Goal: Task Accomplishment & Management: Use online tool/utility

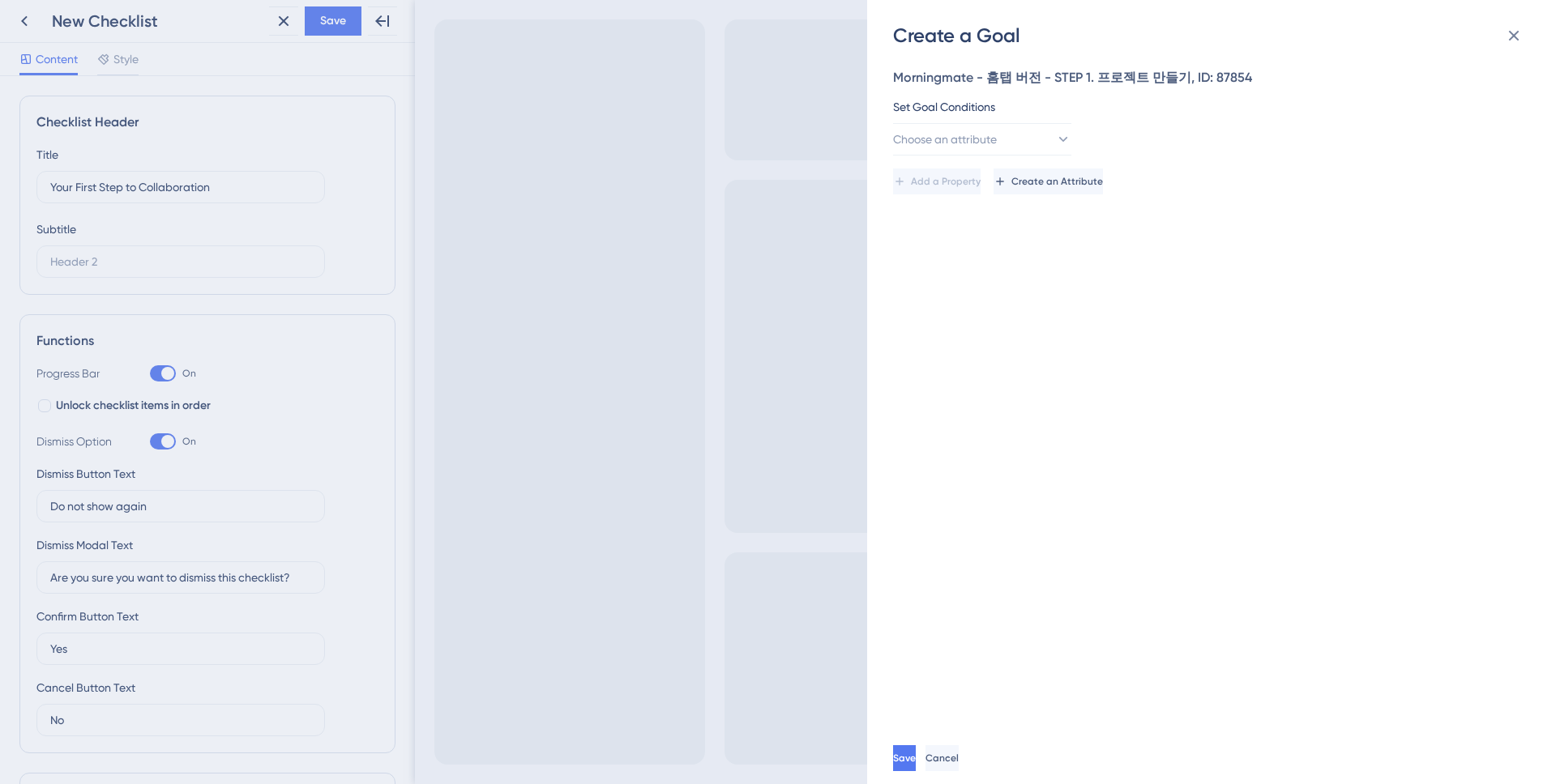
scroll to position [633, 0]
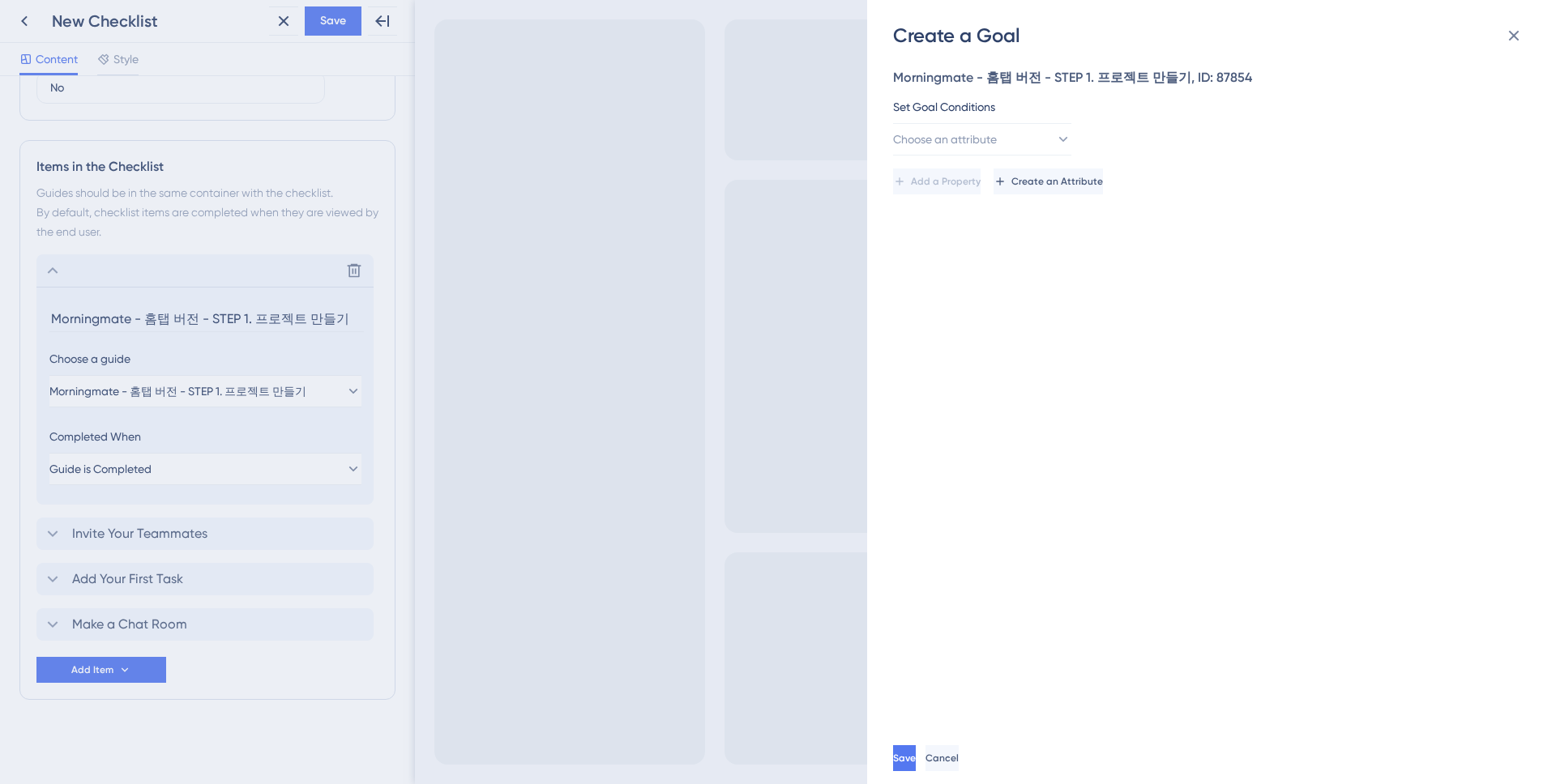
click at [207, 470] on div "Create a Goal Morningmate - 홈탭 버전 - STEP 1. 프로젝트 만들기, ID: 87854 Set Goal Condit…" at bounding box center [778, 392] width 1556 height 784
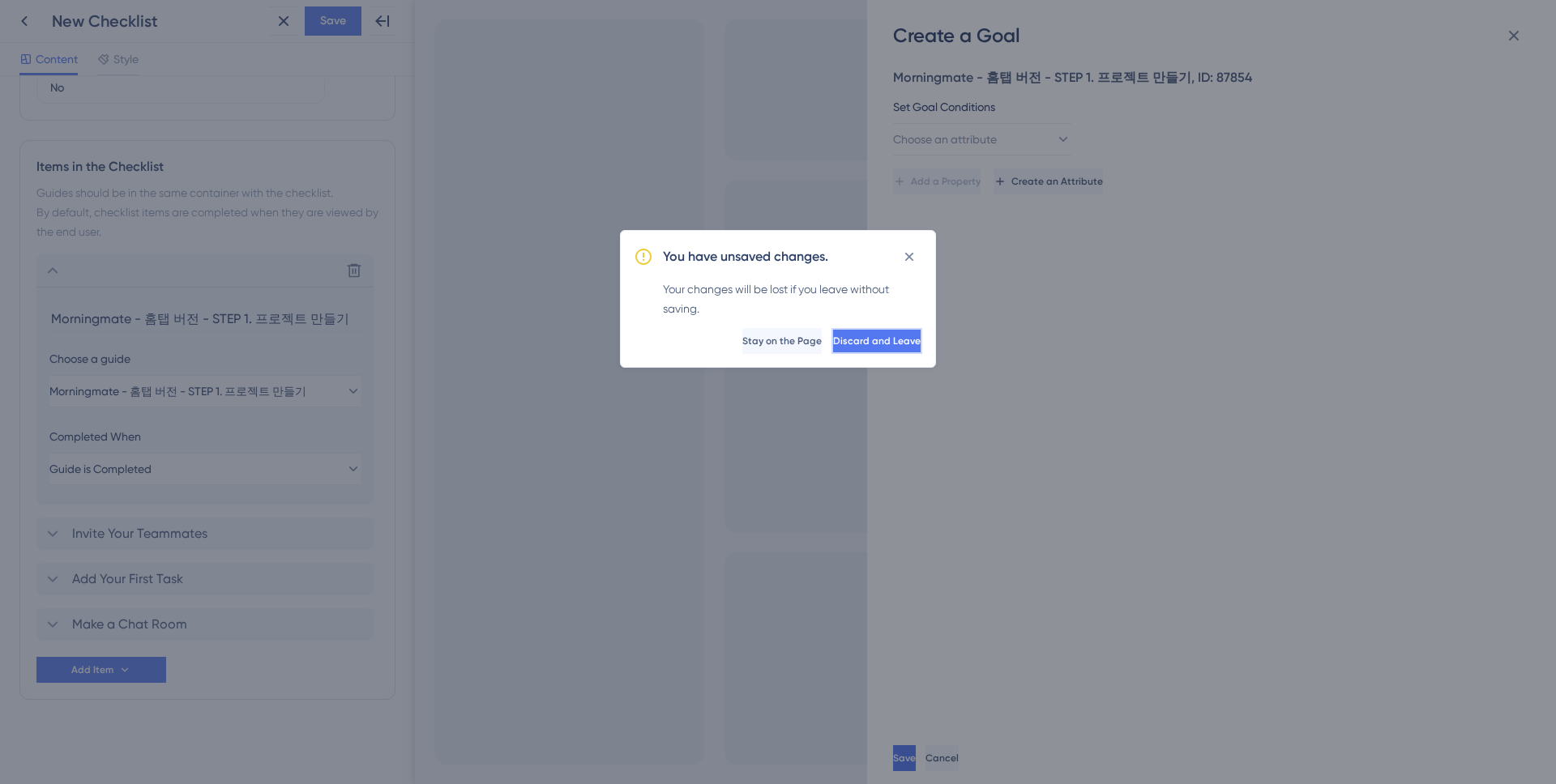
click at [840, 341] on span "Discard and Leave" at bounding box center [876, 341] width 87 height 13
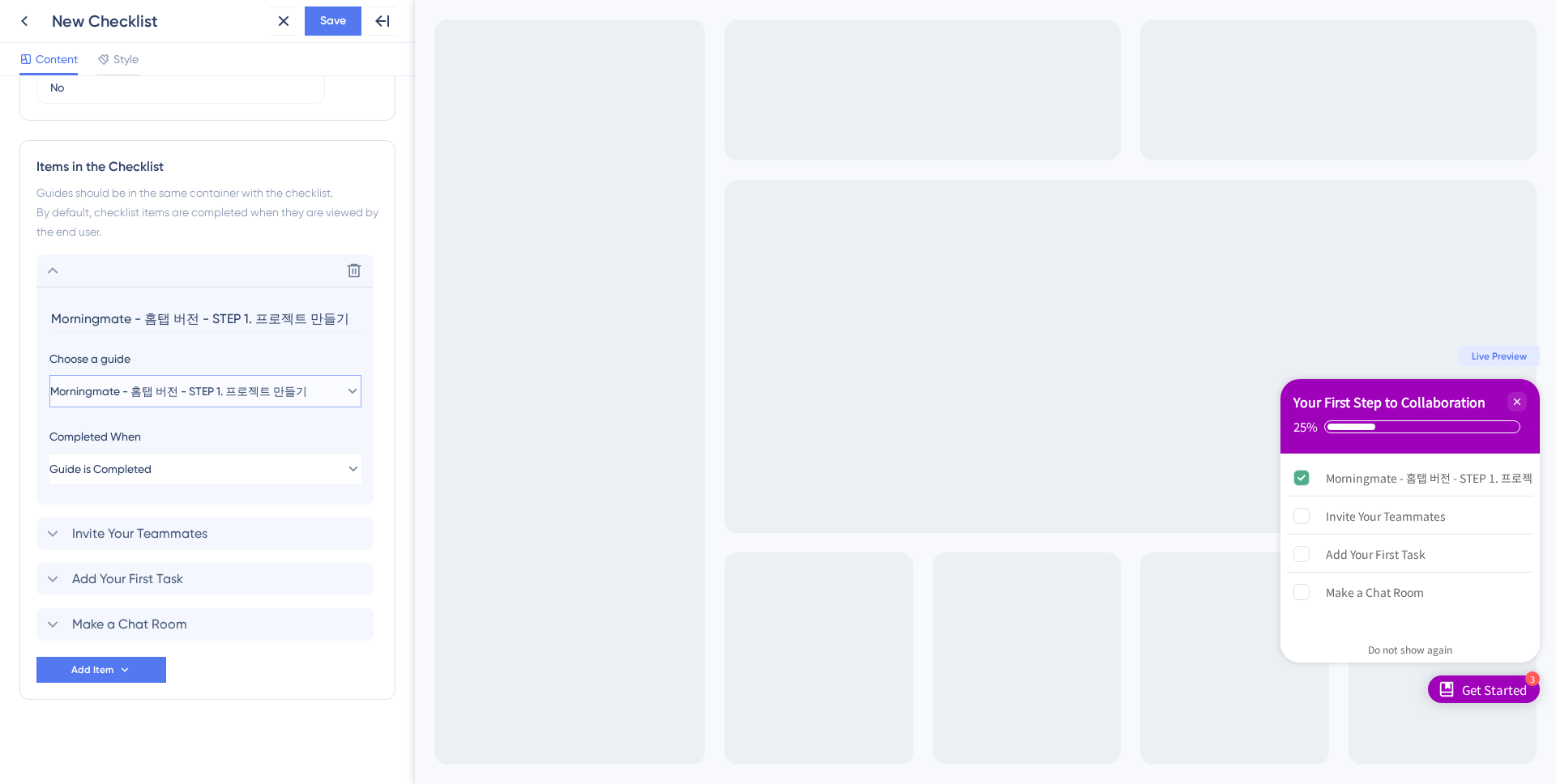
click at [255, 383] on span "Morningmate - 홈탭 버전 - STEP 1. 프로젝트 만들기" at bounding box center [178, 391] width 257 height 19
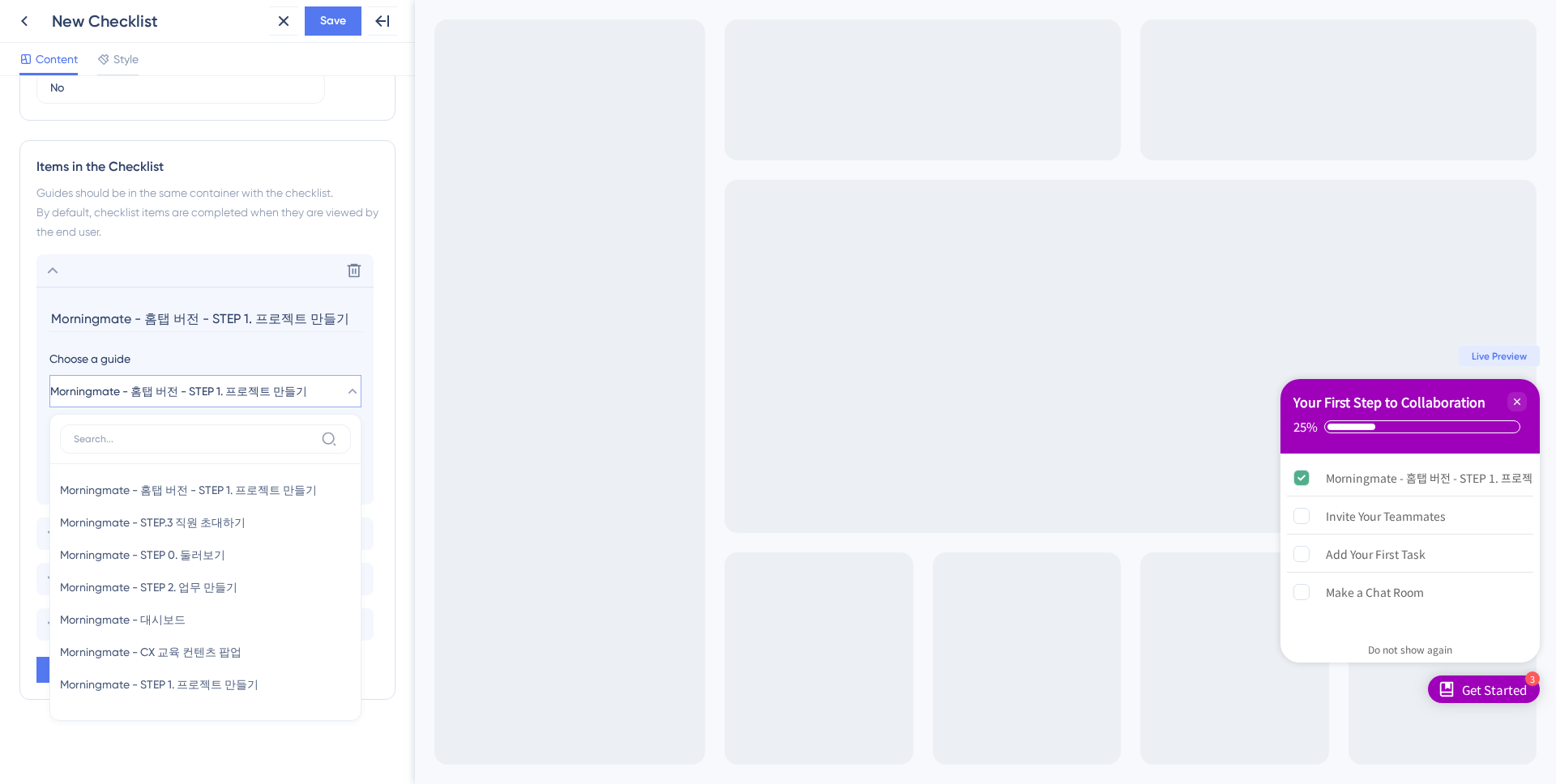
click at [303, 367] on div "Choose a guide" at bounding box center [204, 358] width 311 height 19
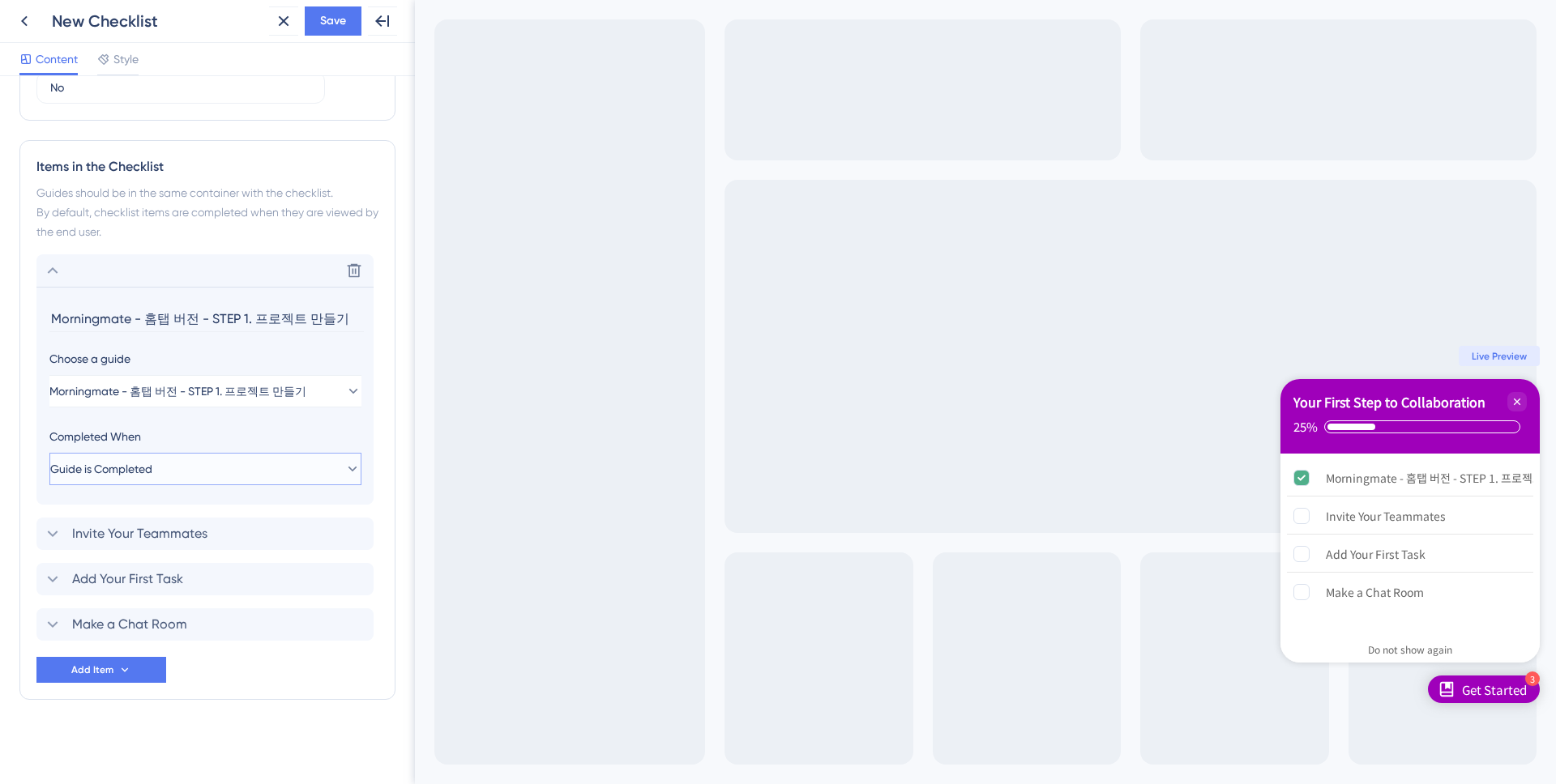
click at [273, 463] on button "Guide is Completed" at bounding box center [205, 469] width 312 height 32
click at [111, 583] on span "Add Your First Task" at bounding box center [128, 579] width 111 height 19
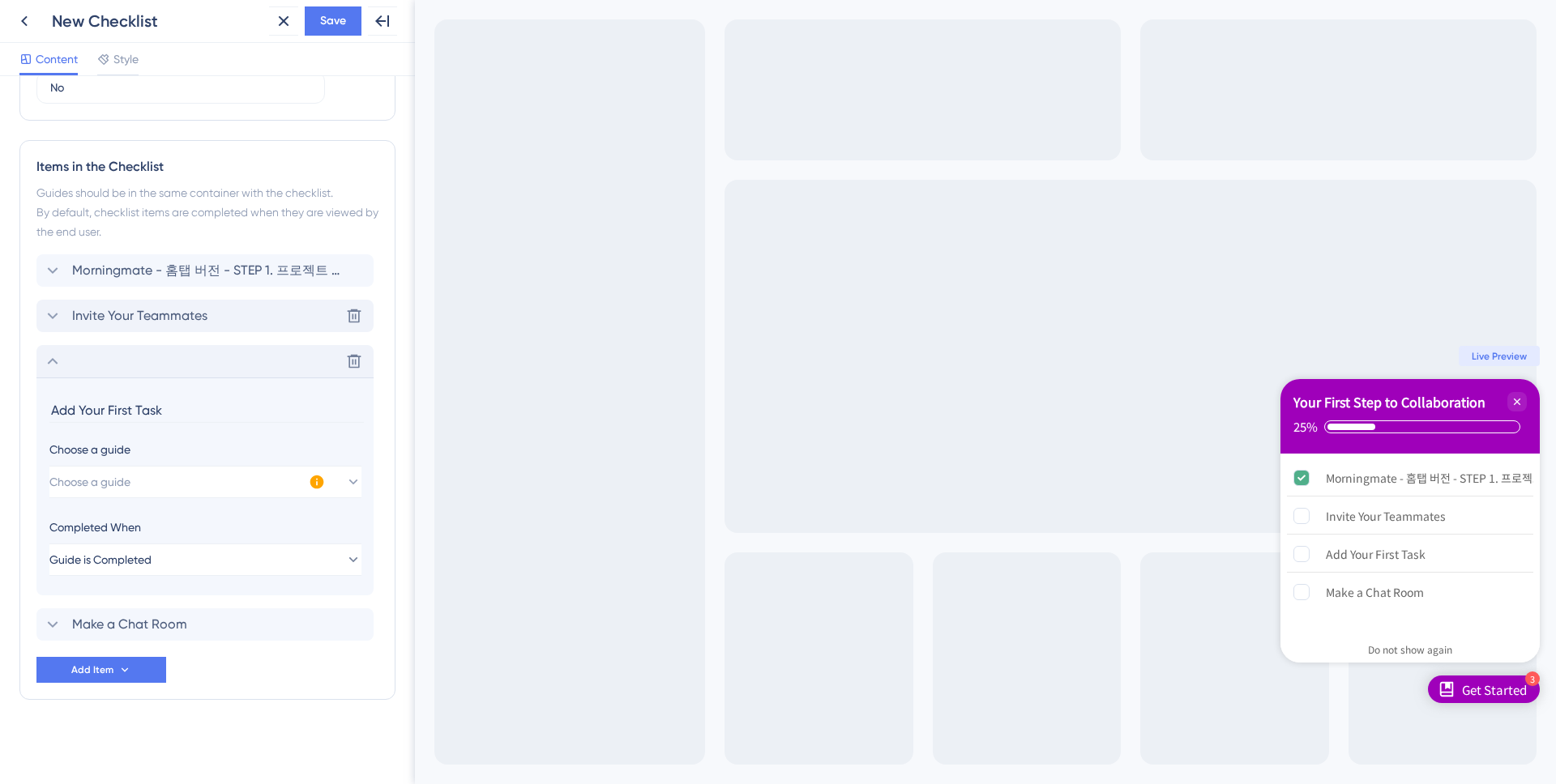
click at [142, 328] on div "Invite Your Teammates Delete" at bounding box center [204, 315] width 337 height 32
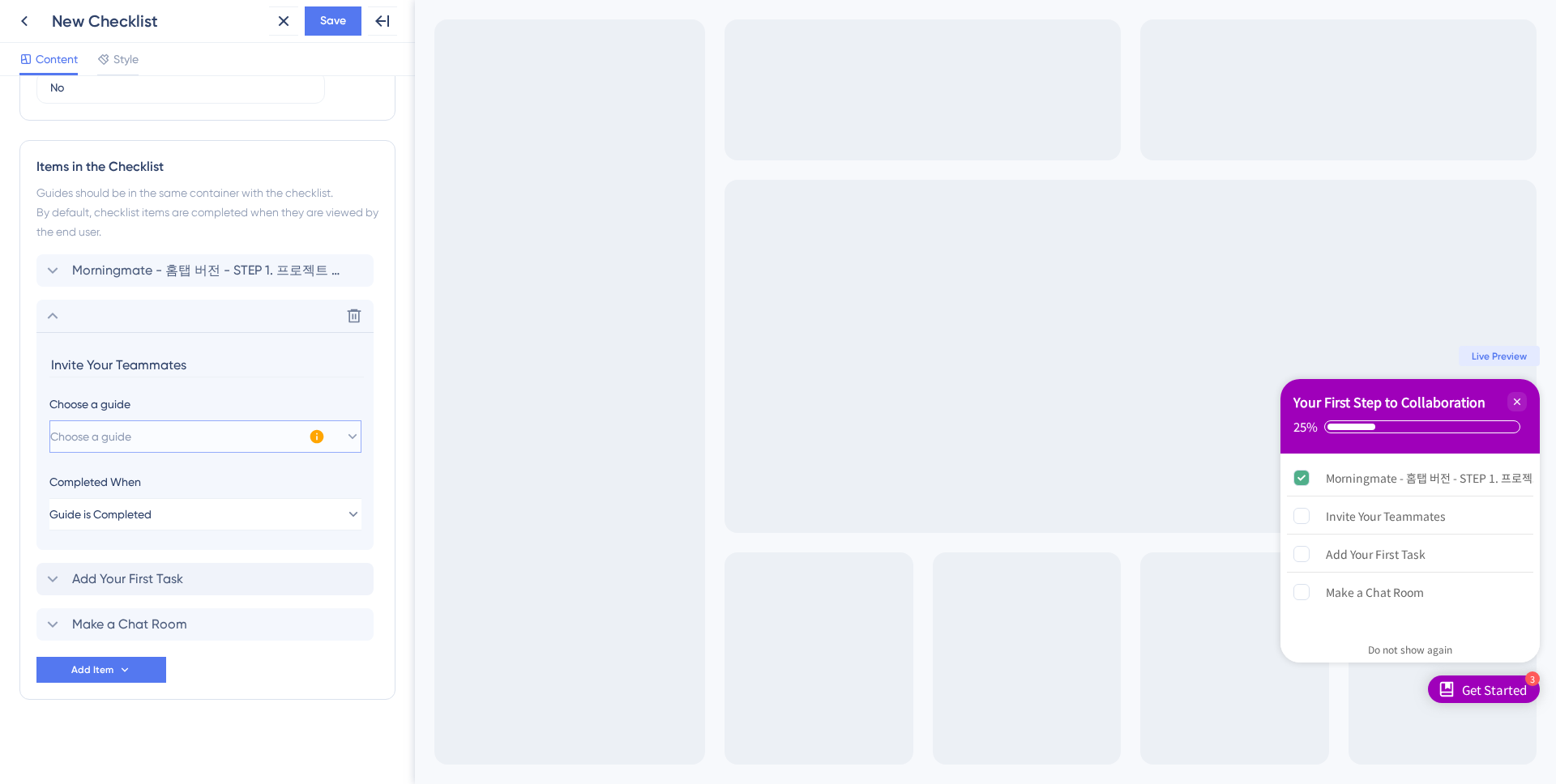
click at [150, 443] on button "Choose a guide" at bounding box center [205, 436] width 312 height 32
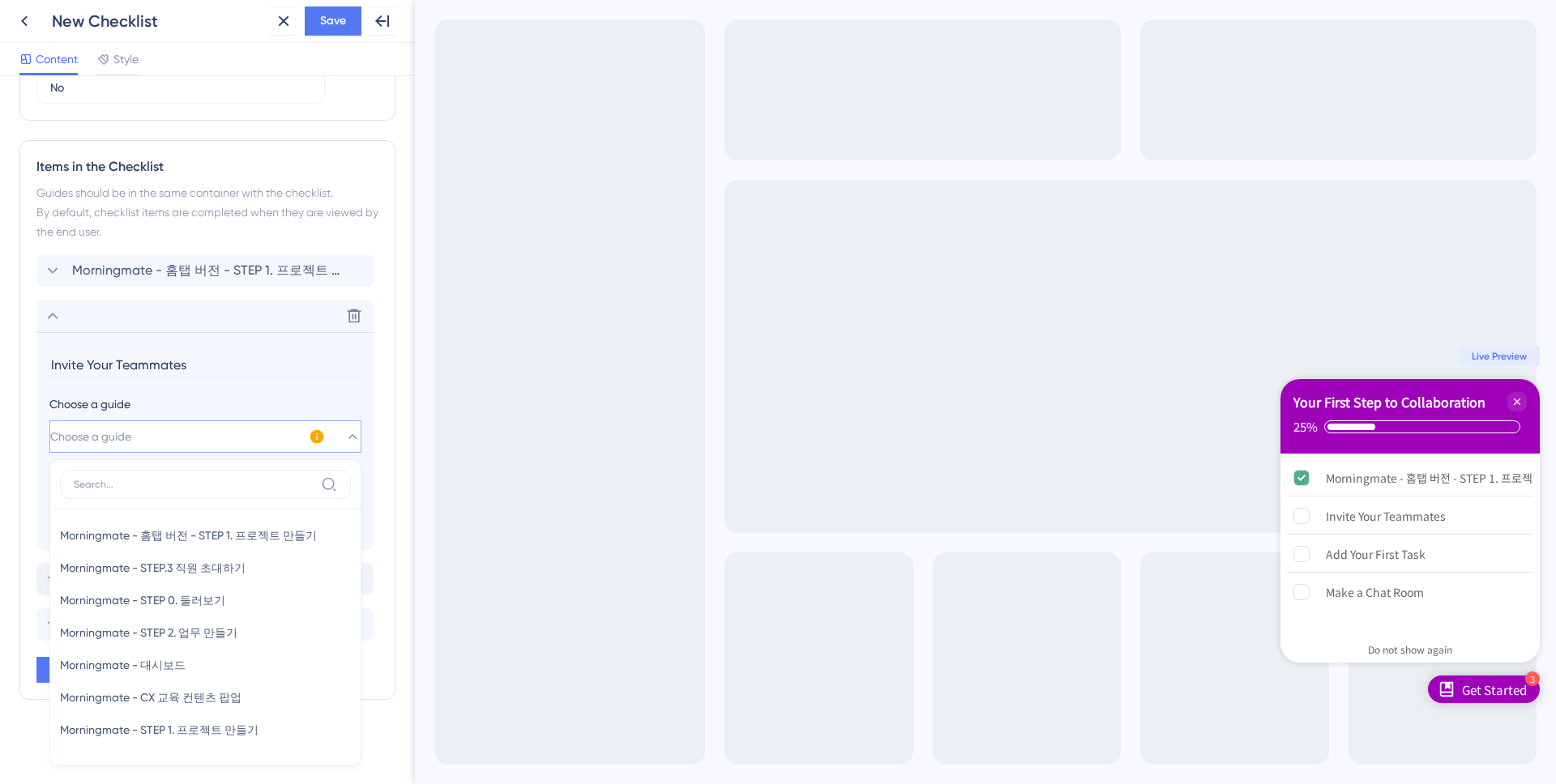
click at [162, 360] on input "Invite Your Teammates" at bounding box center [206, 365] width 315 height 25
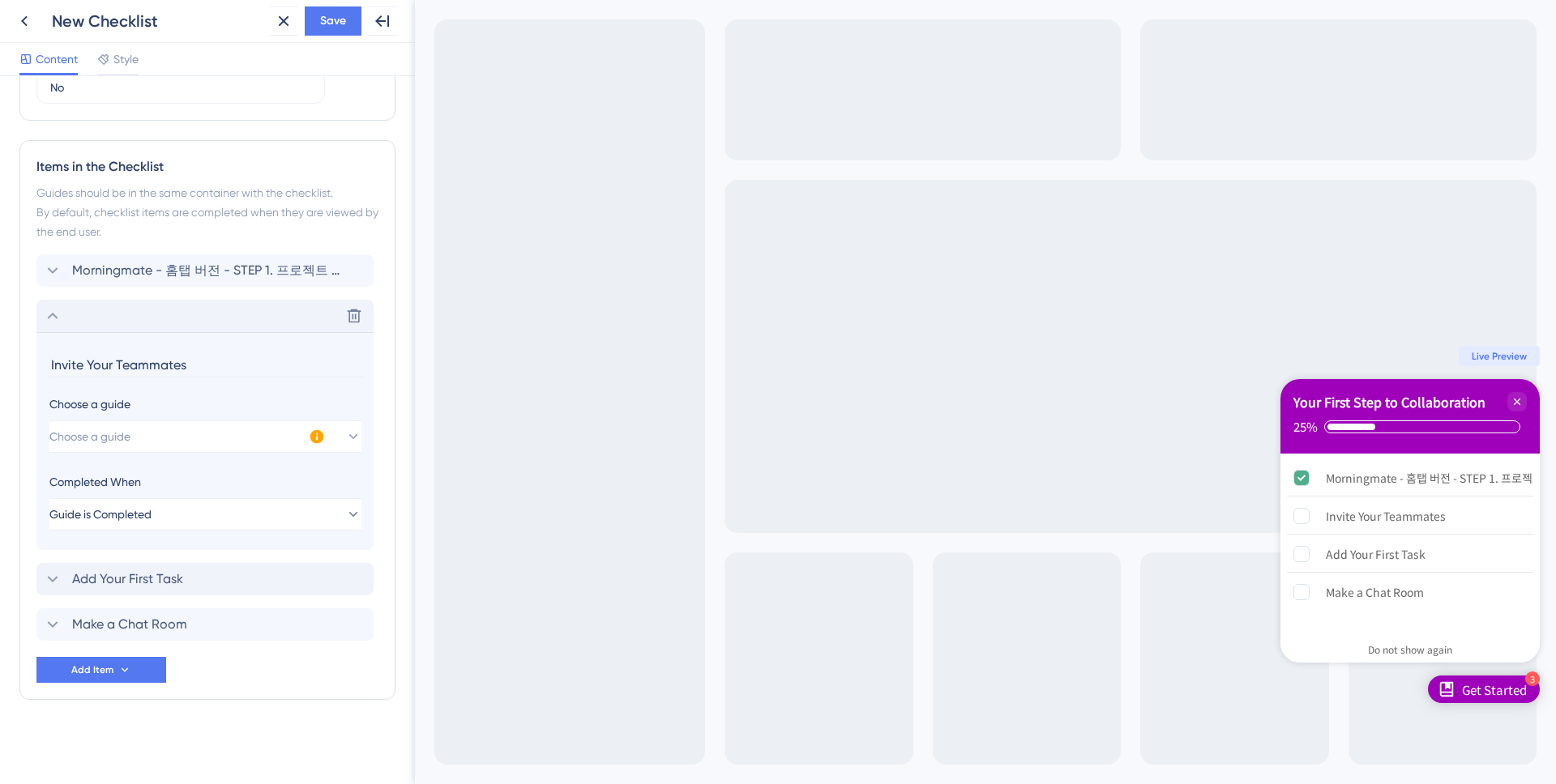
click at [127, 324] on div "Delete" at bounding box center [204, 315] width 337 height 32
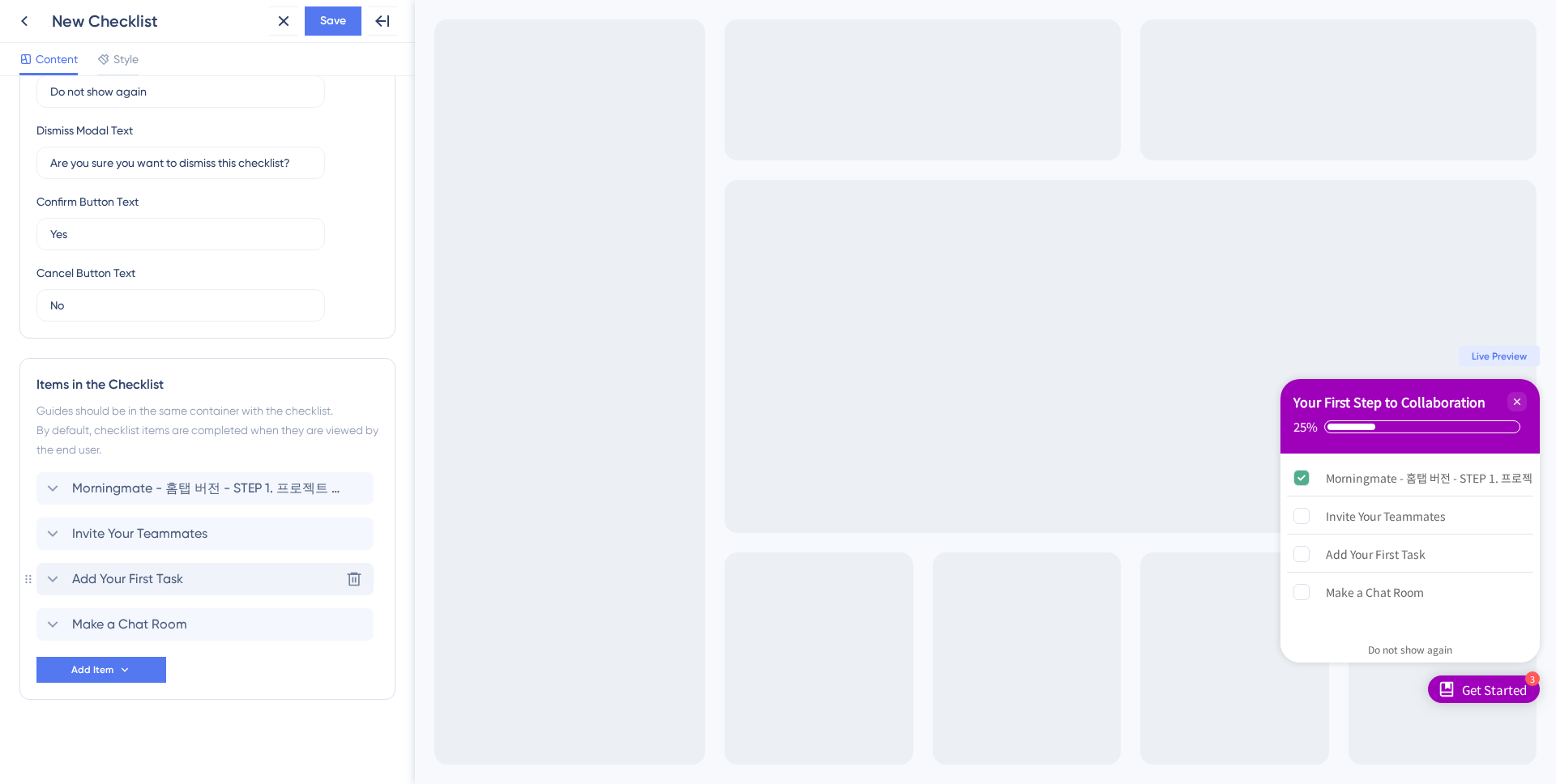
click at [84, 589] on div "Add Your First Task Delete" at bounding box center [204, 579] width 337 height 32
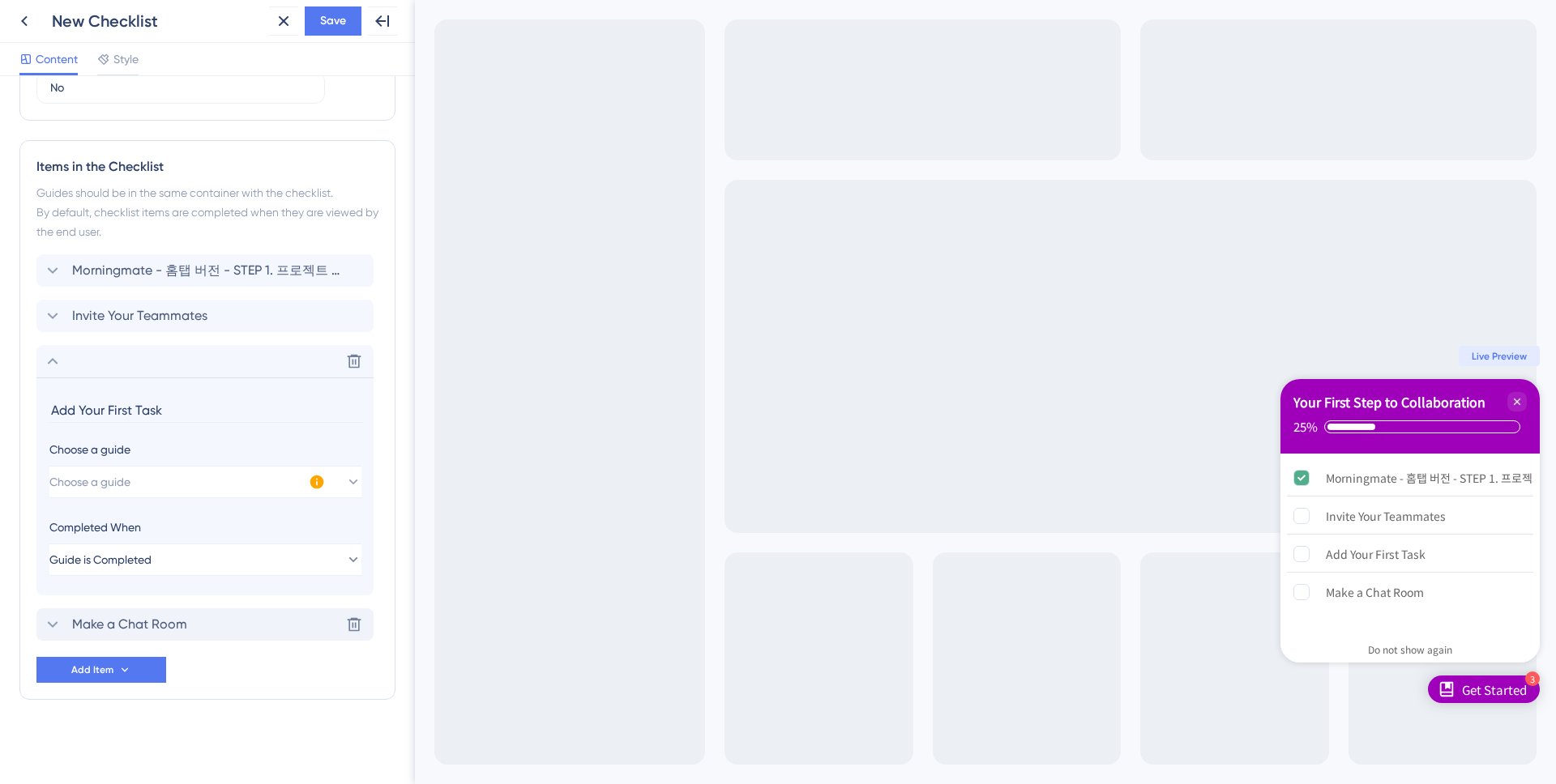
click at [137, 623] on span "Make a Chat Room" at bounding box center [130, 623] width 115 height 19
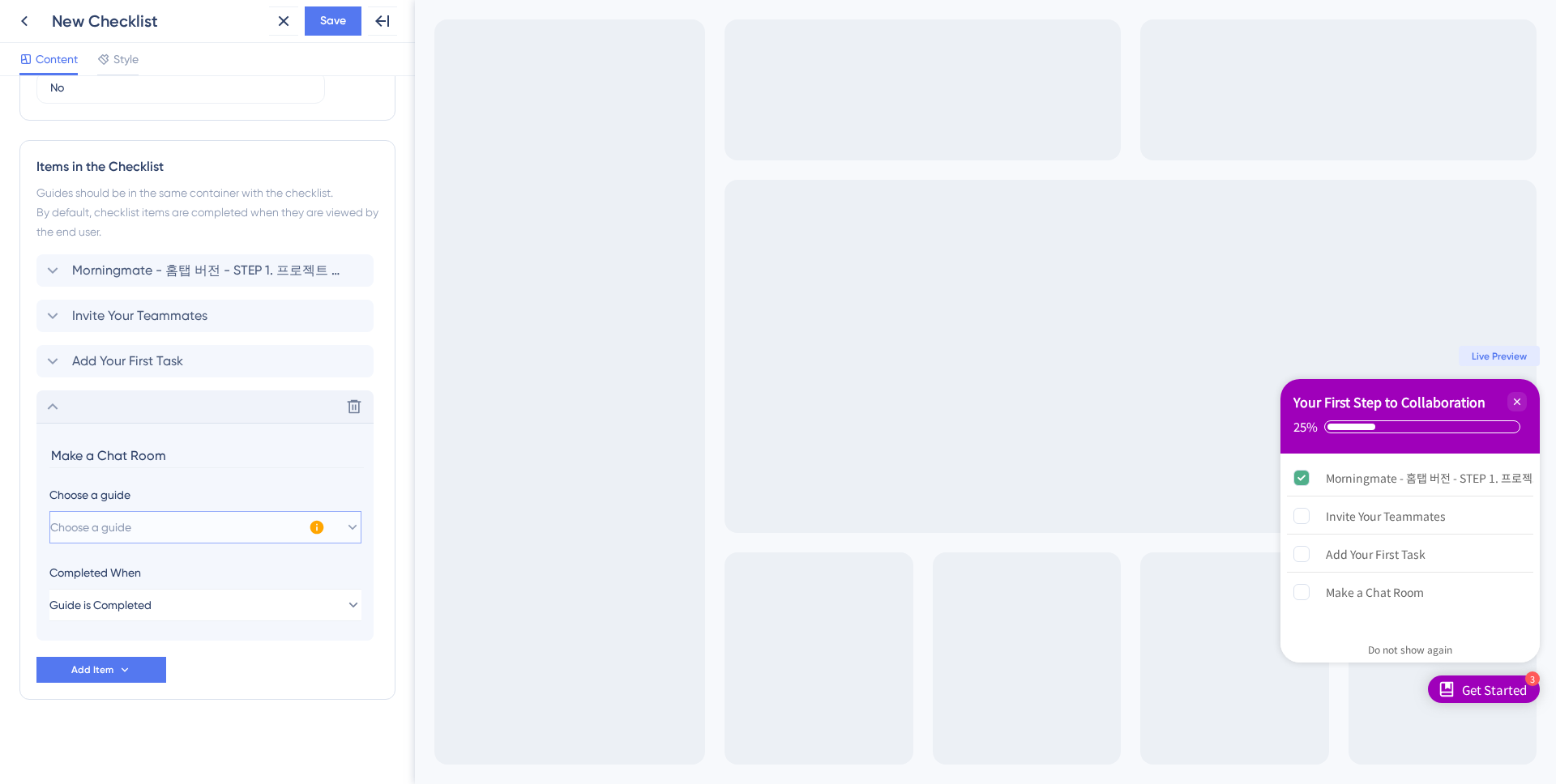
click at [169, 540] on button "Choose a guide" at bounding box center [205, 527] width 312 height 32
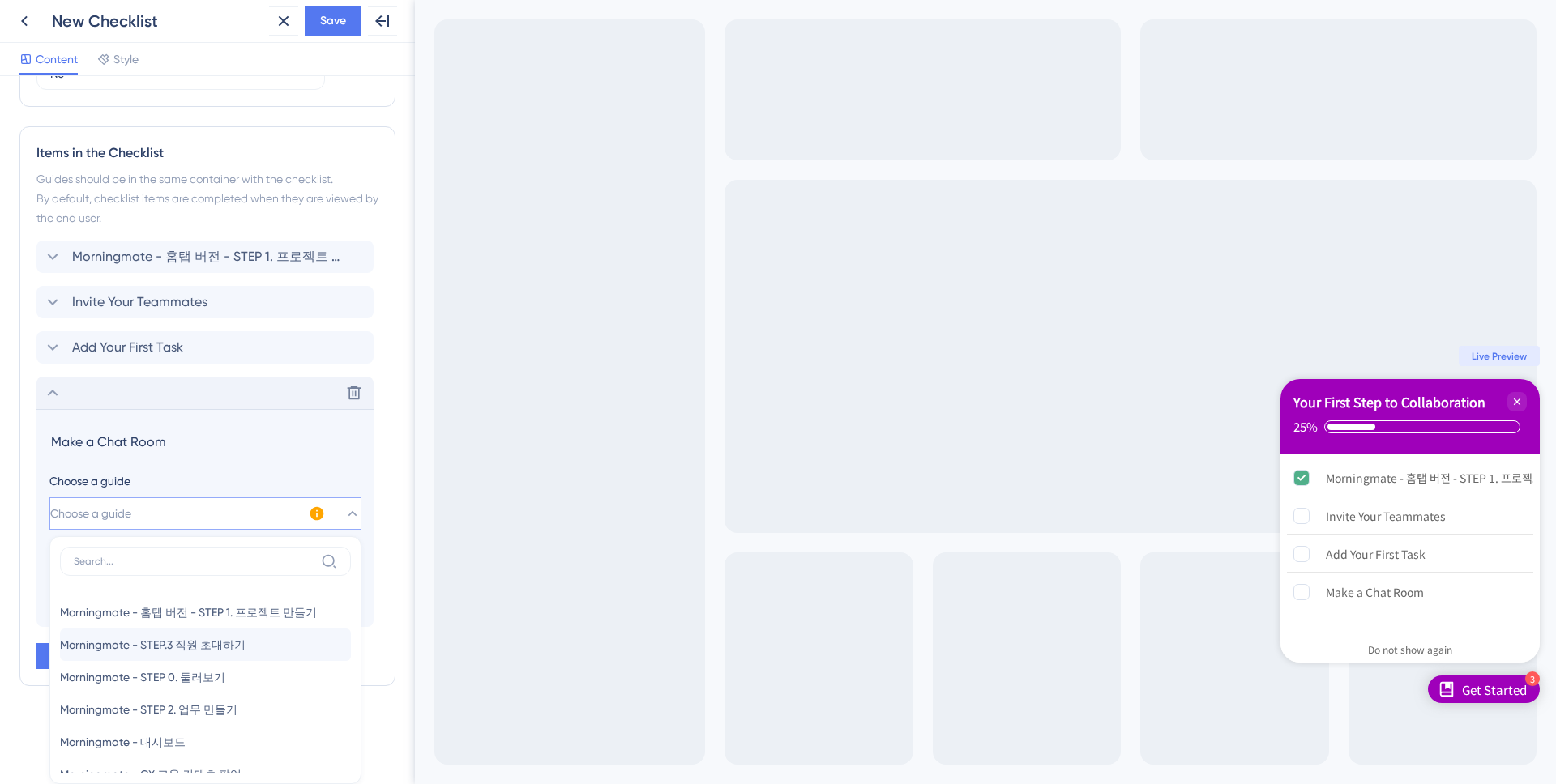
scroll to position [59, 0]
click at [331, 403] on div "Delete" at bounding box center [204, 392] width 337 height 32
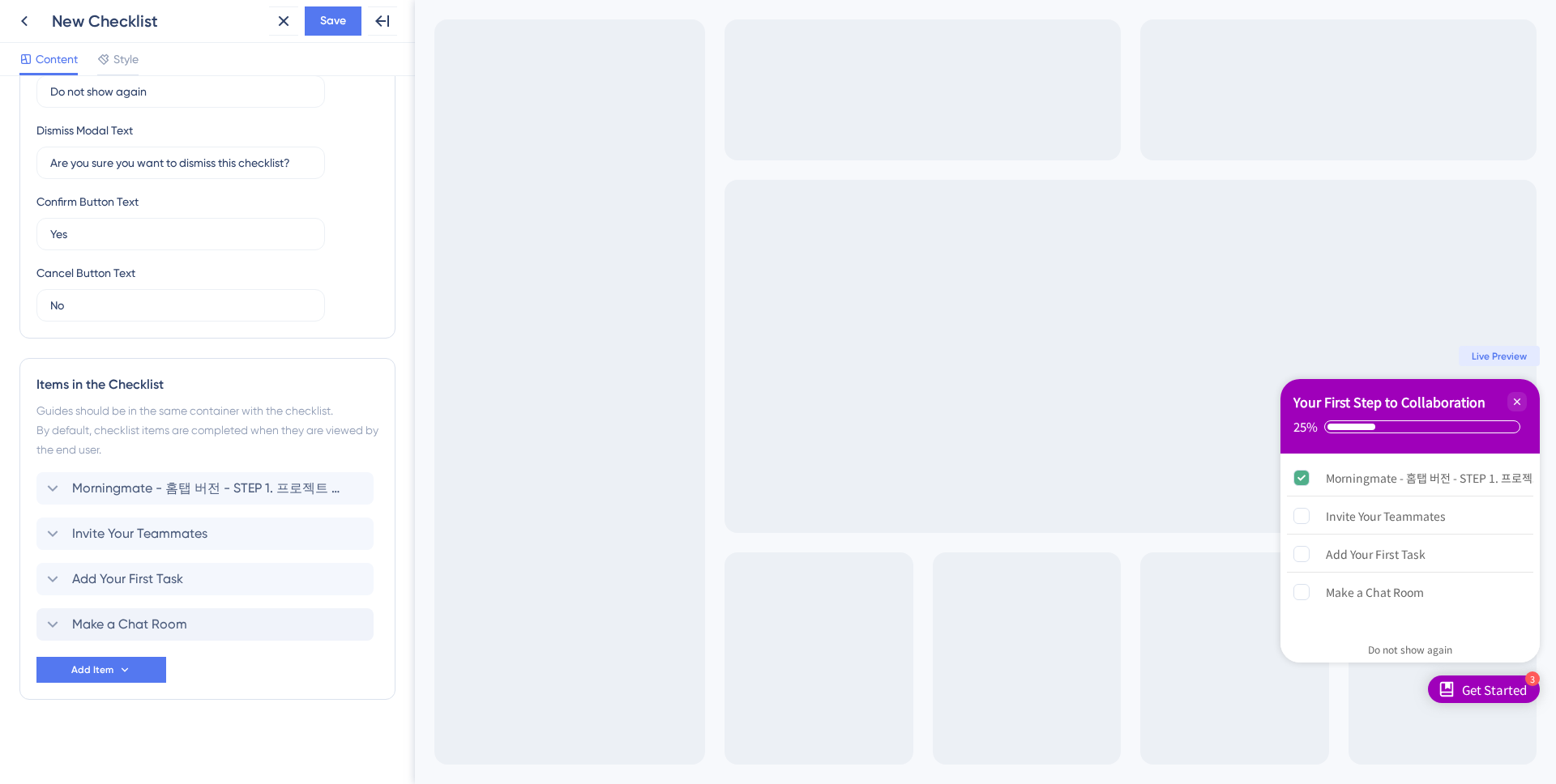
scroll to position [415, 0]
click at [338, 26] on span "Save" at bounding box center [333, 20] width 26 height 19
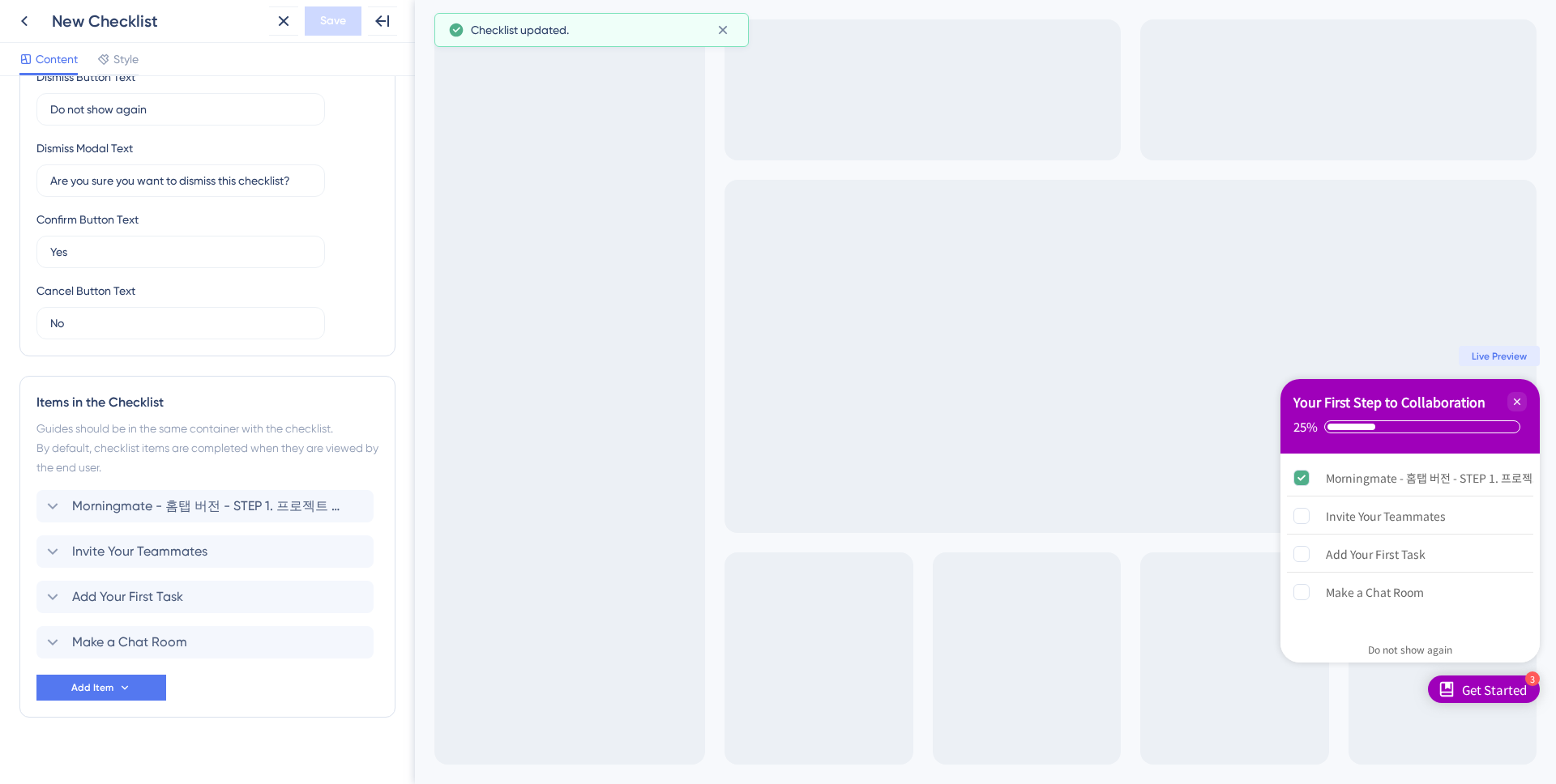
scroll to position [384, 0]
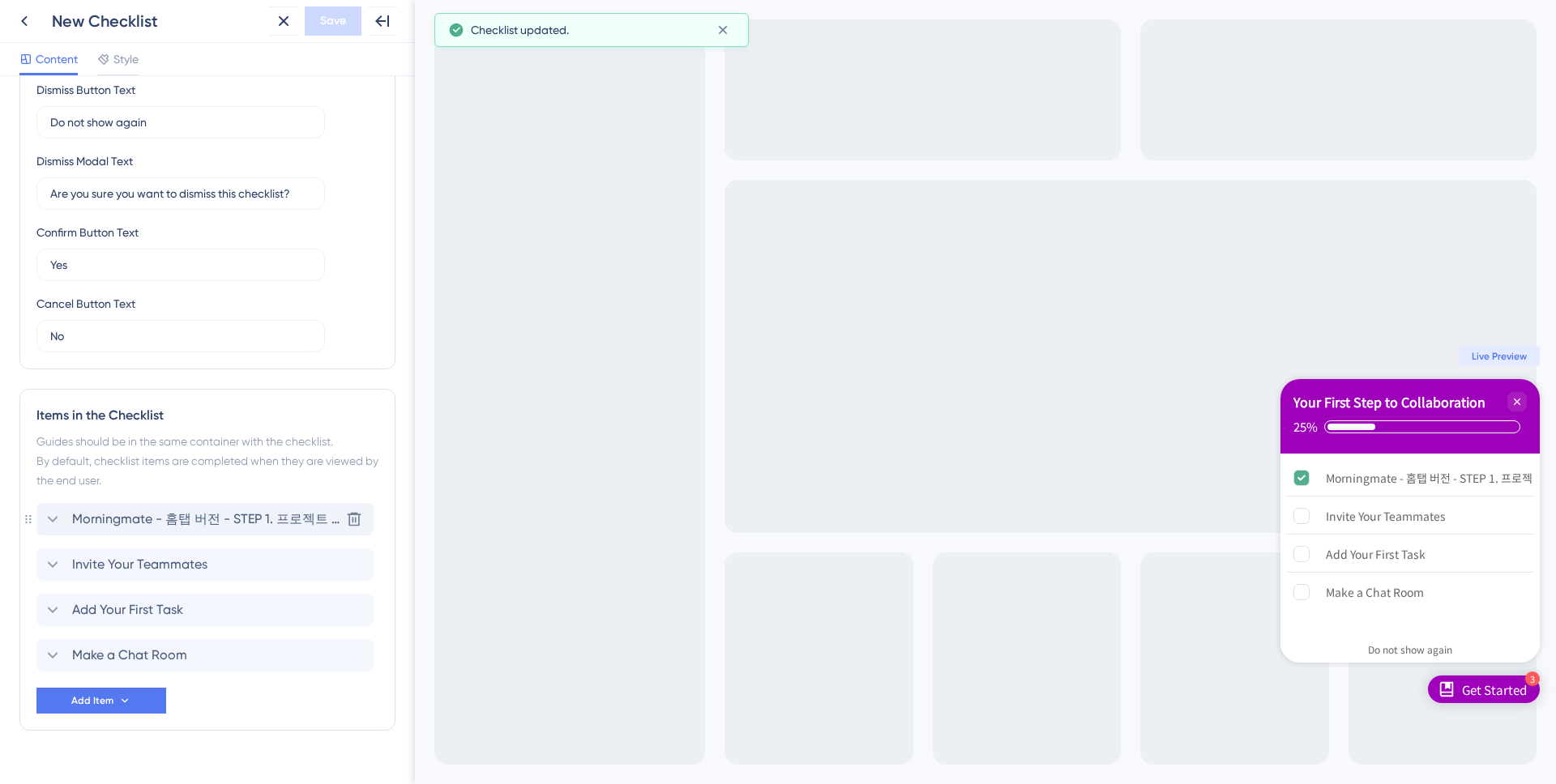
click at [196, 532] on div "Morningmate - 홈탭 버전 - STEP 1. 프로젝트 만들기 Delete" at bounding box center [204, 519] width 337 height 32
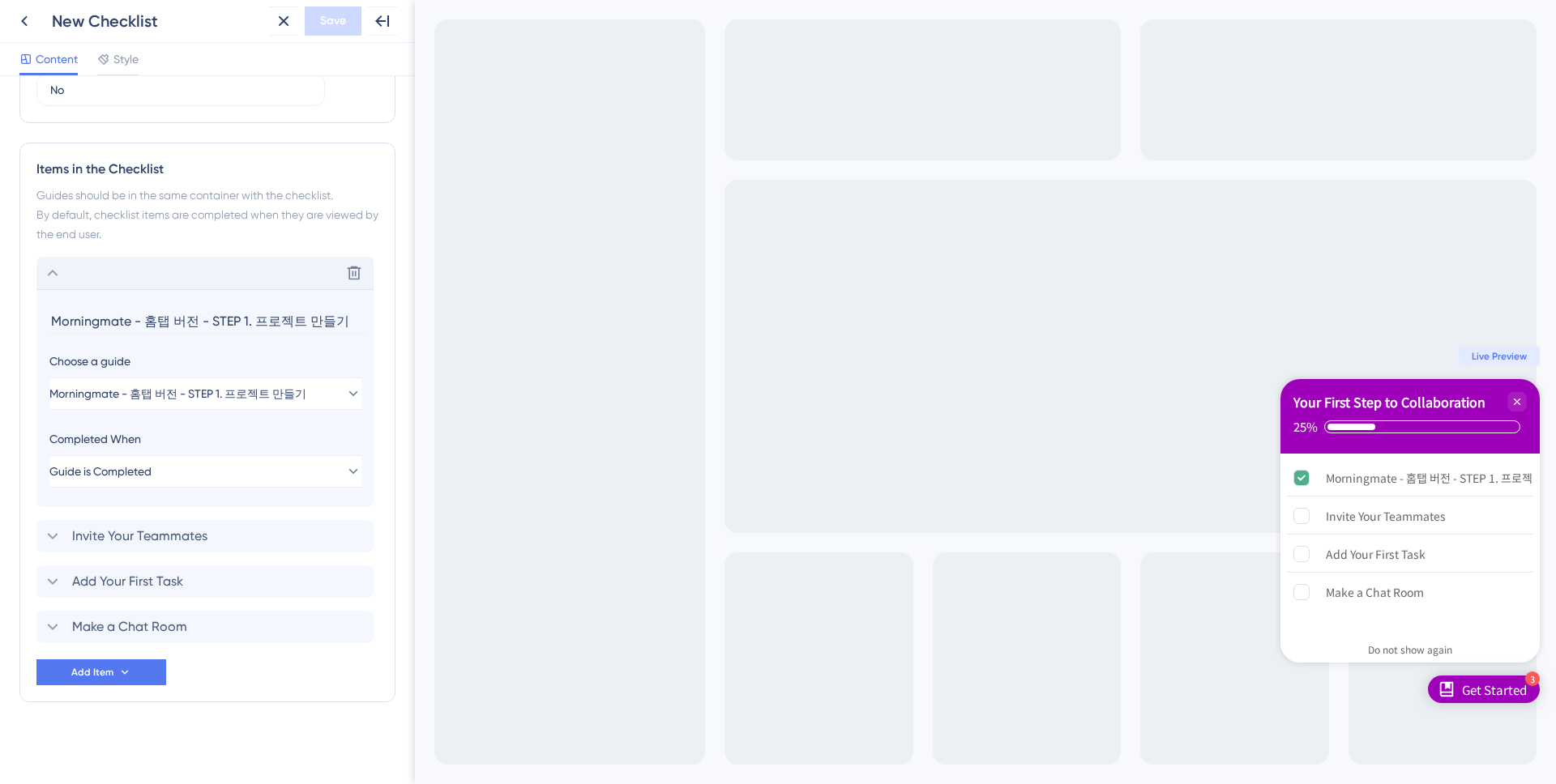
scroll to position [629, 0]
click at [122, 317] on input "Morningmate - 홈탭 버전 - STEP 1. 프로젝트 만들기" at bounding box center [206, 322] width 315 height 25
click at [122, 318] on input "Morningmate - 홈탭 버전 - STEP 1. 프로젝트 만들기" at bounding box center [206, 322] width 315 height 25
type input ","
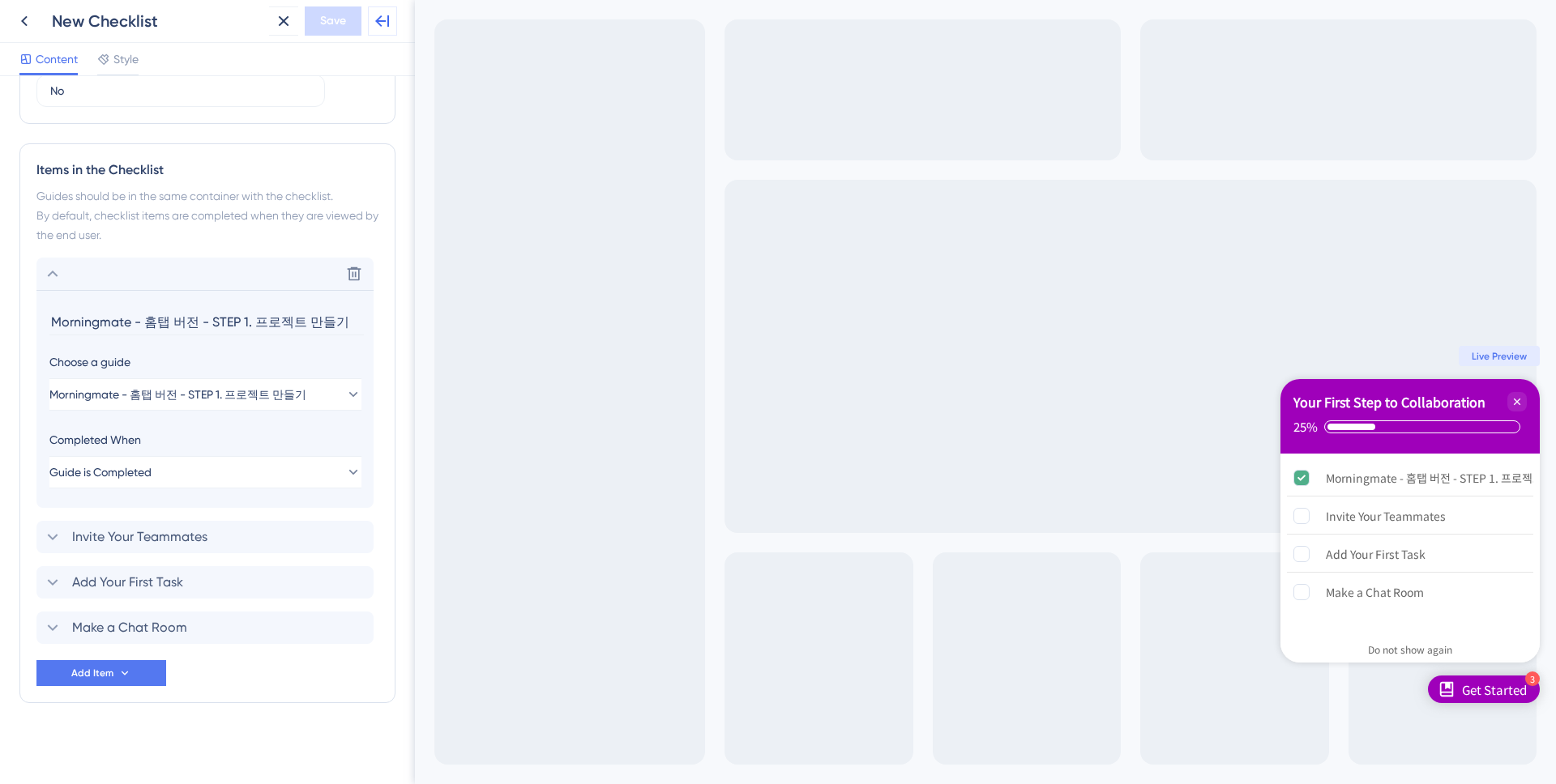
drag, startPoint x: 375, startPoint y: 29, endPoint x: 271, endPoint y: 260, distance: 253.3
click at [279, 249] on div "Back New Checklist Close Save Full Screen Preview Content Style Checklist Heade…" at bounding box center [207, 392] width 415 height 784
click at [382, 30] on icon at bounding box center [383, 20] width 19 height 19
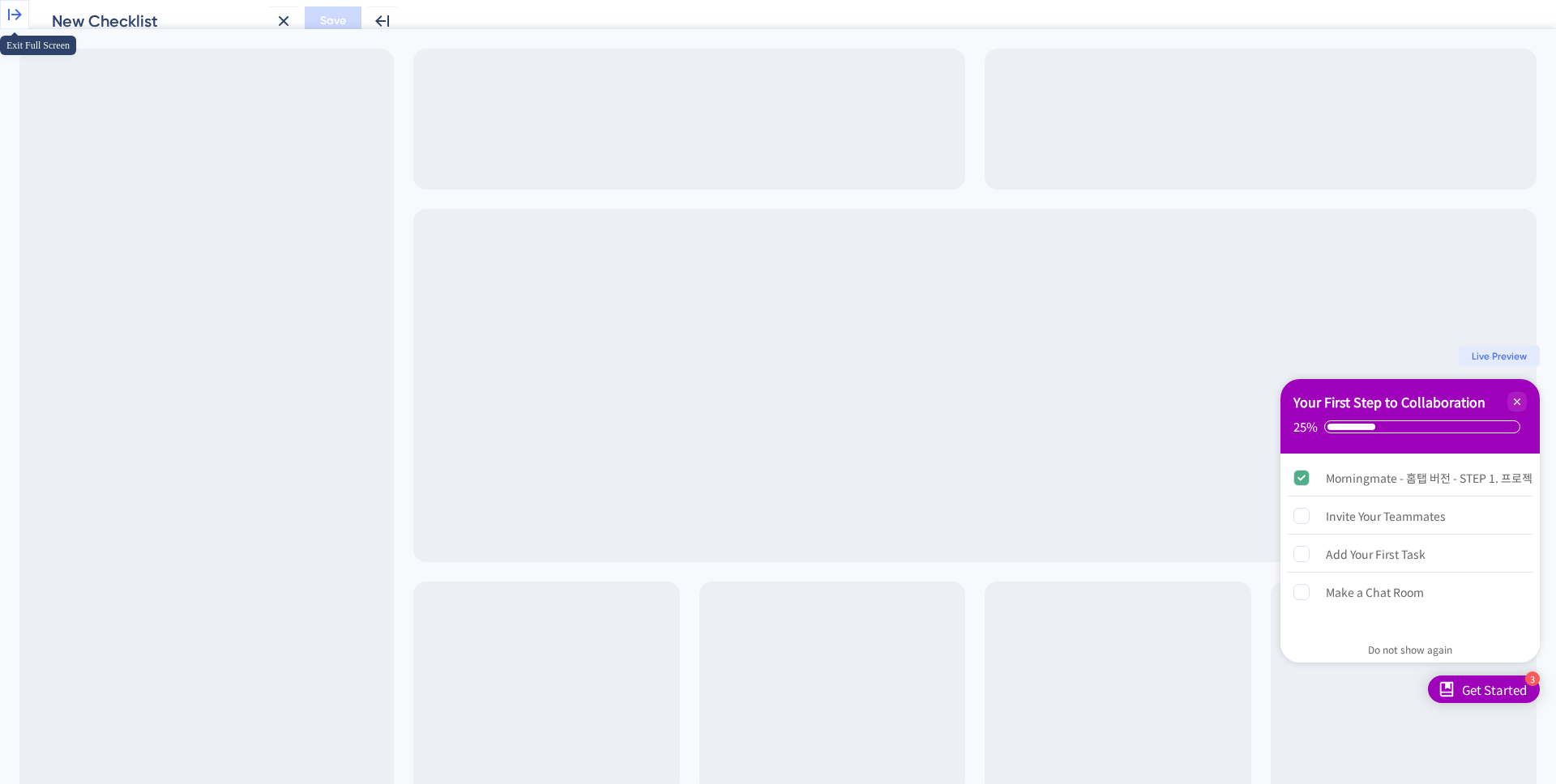
click at [22, 24] on icon at bounding box center [14, 14] width 19 height 19
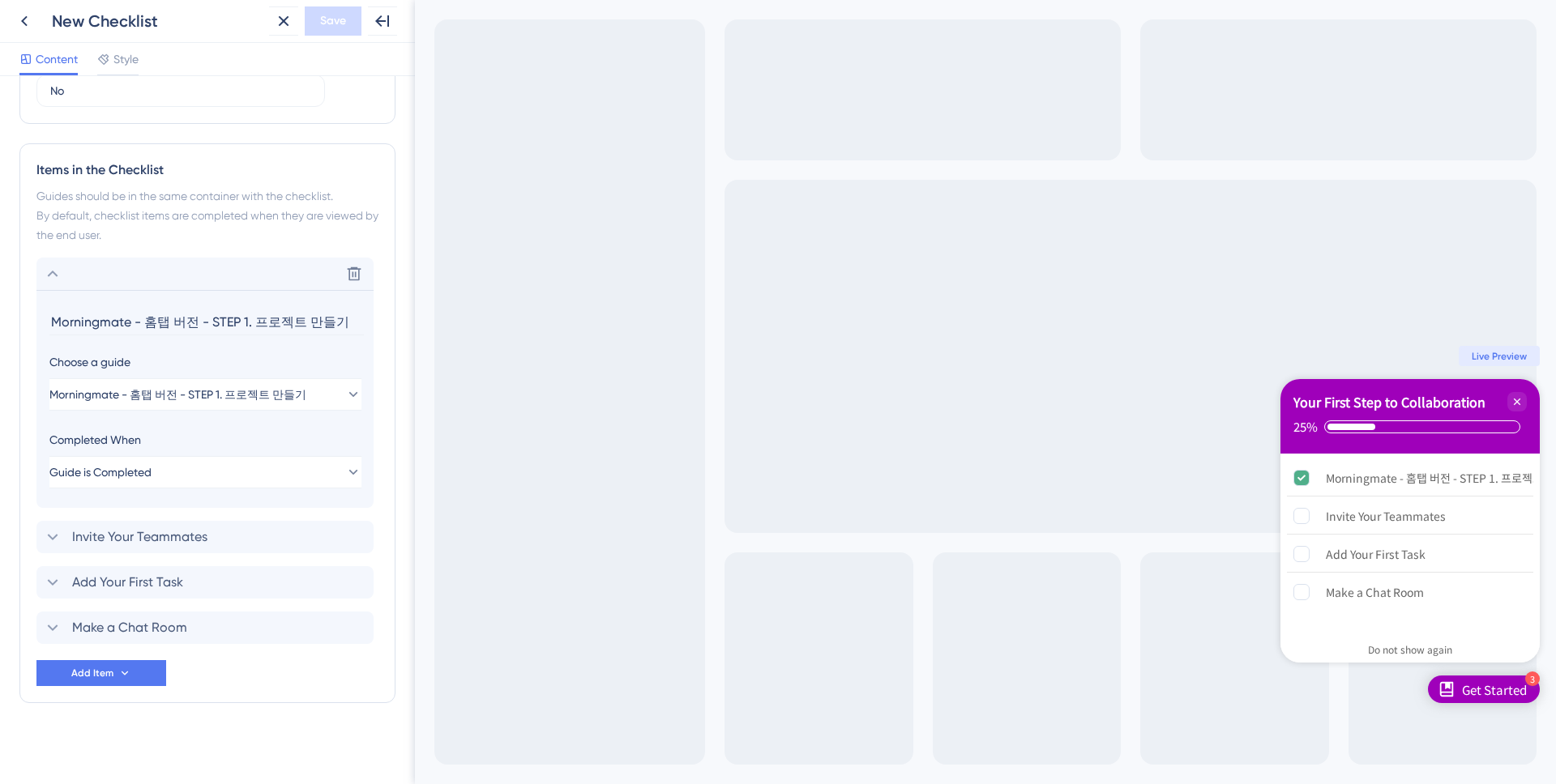
click at [151, 311] on input "Morningmate - 홈탭 버전 - STEP 1. 프로젝트 만들기" at bounding box center [206, 322] width 315 height 25
click at [166, 317] on input "Morningmate - 홈탭 버전 - STEP 1. 프로젝트 만들기" at bounding box center [206, 322] width 315 height 25
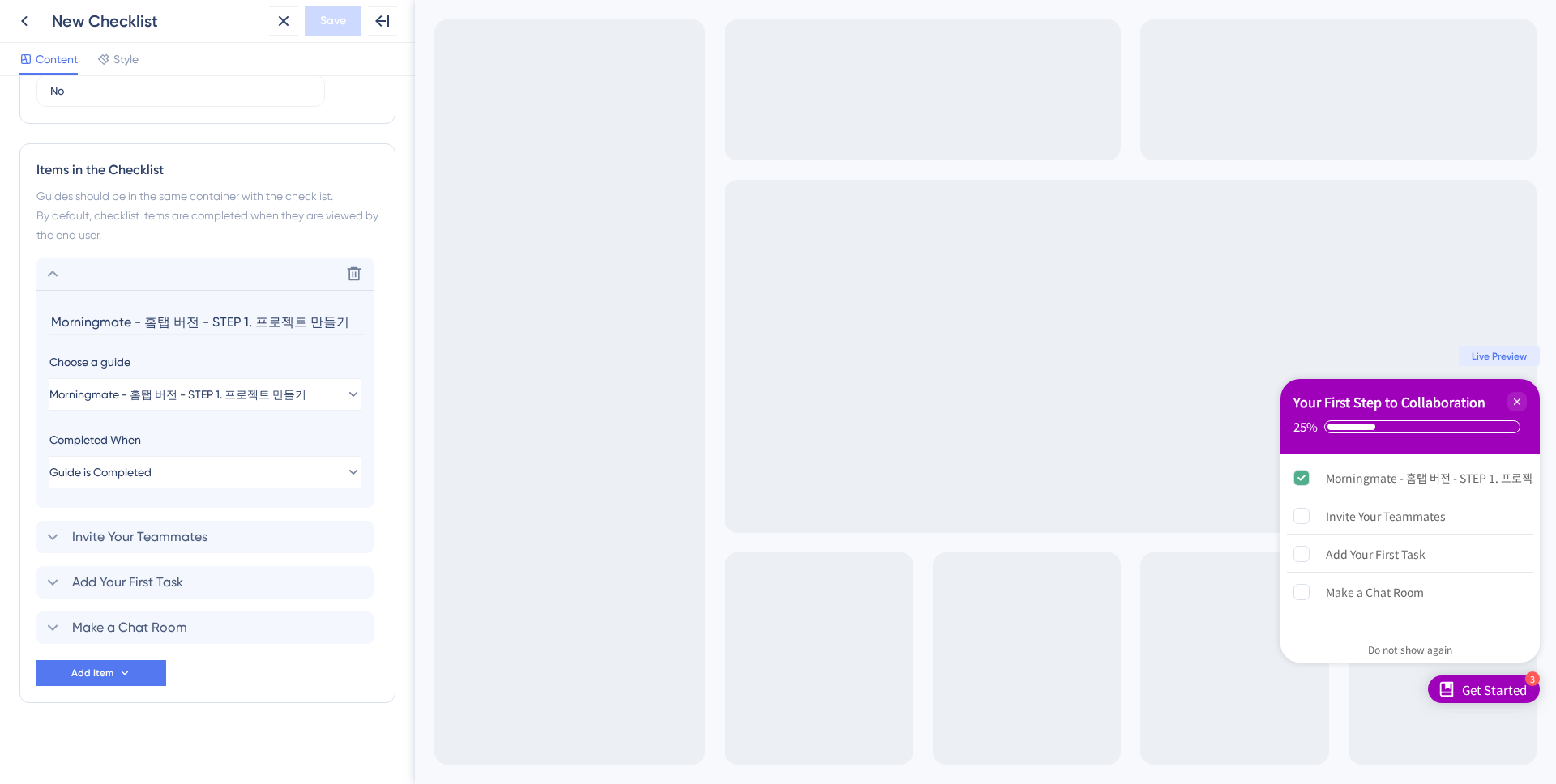
type input "ㅊ"
type input "Create your first froject"
click at [344, 279] on button at bounding box center [354, 274] width 26 height 26
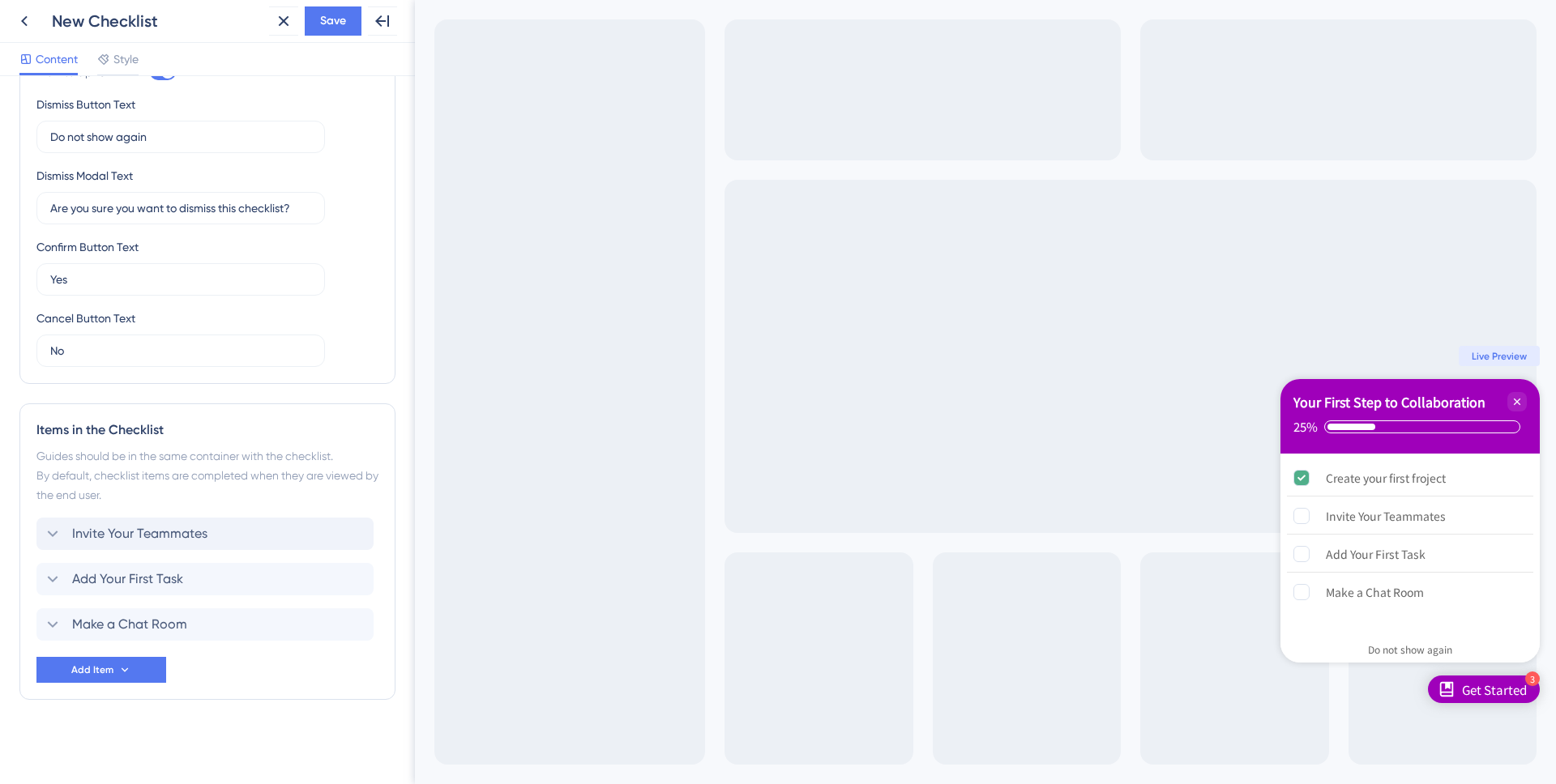
scroll to position [369, 0]
click at [128, 680] on button "Add Item" at bounding box center [101, 670] width 130 height 26
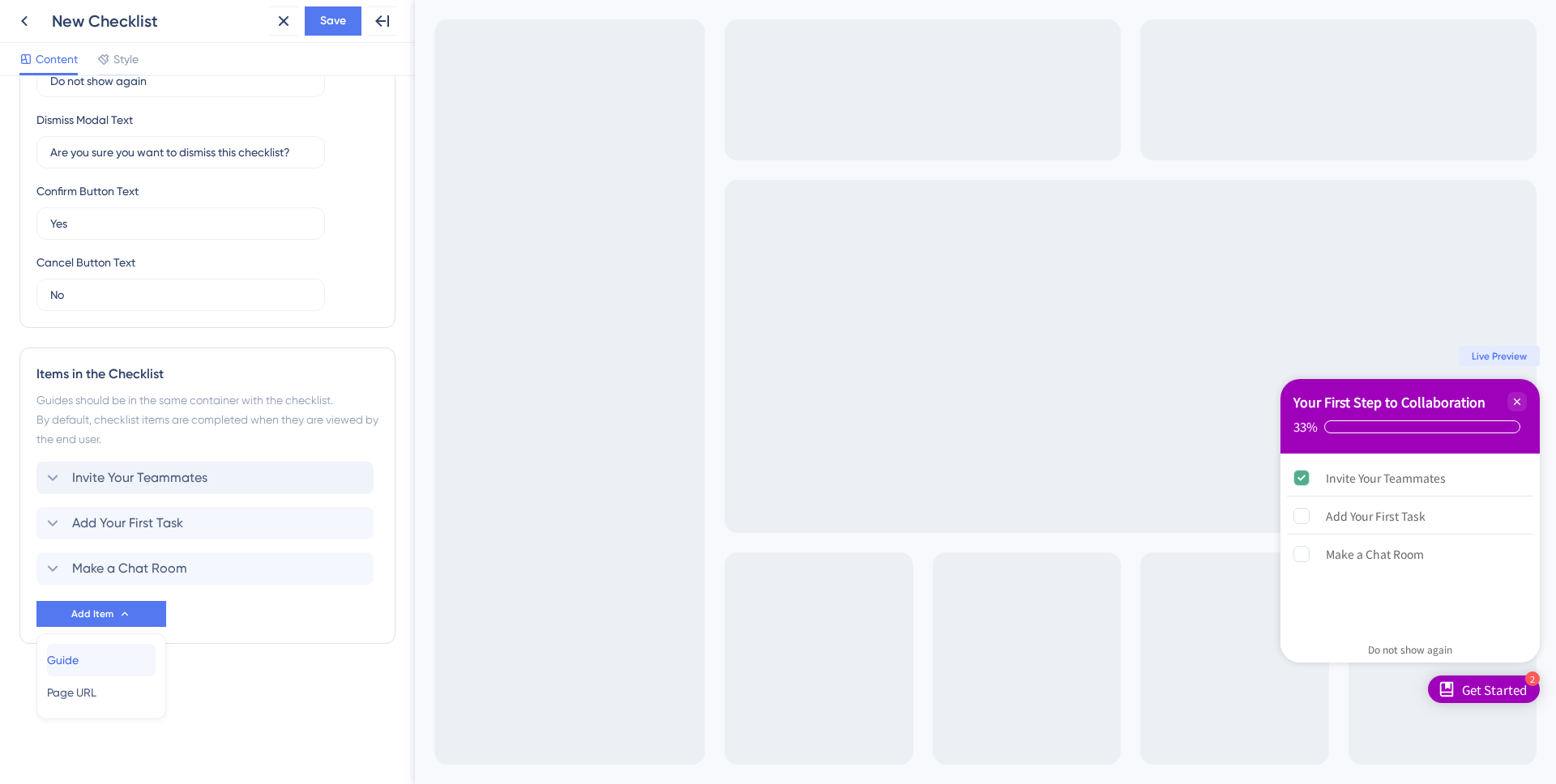
click at [123, 664] on div "Guide Guide" at bounding box center [101, 660] width 109 height 32
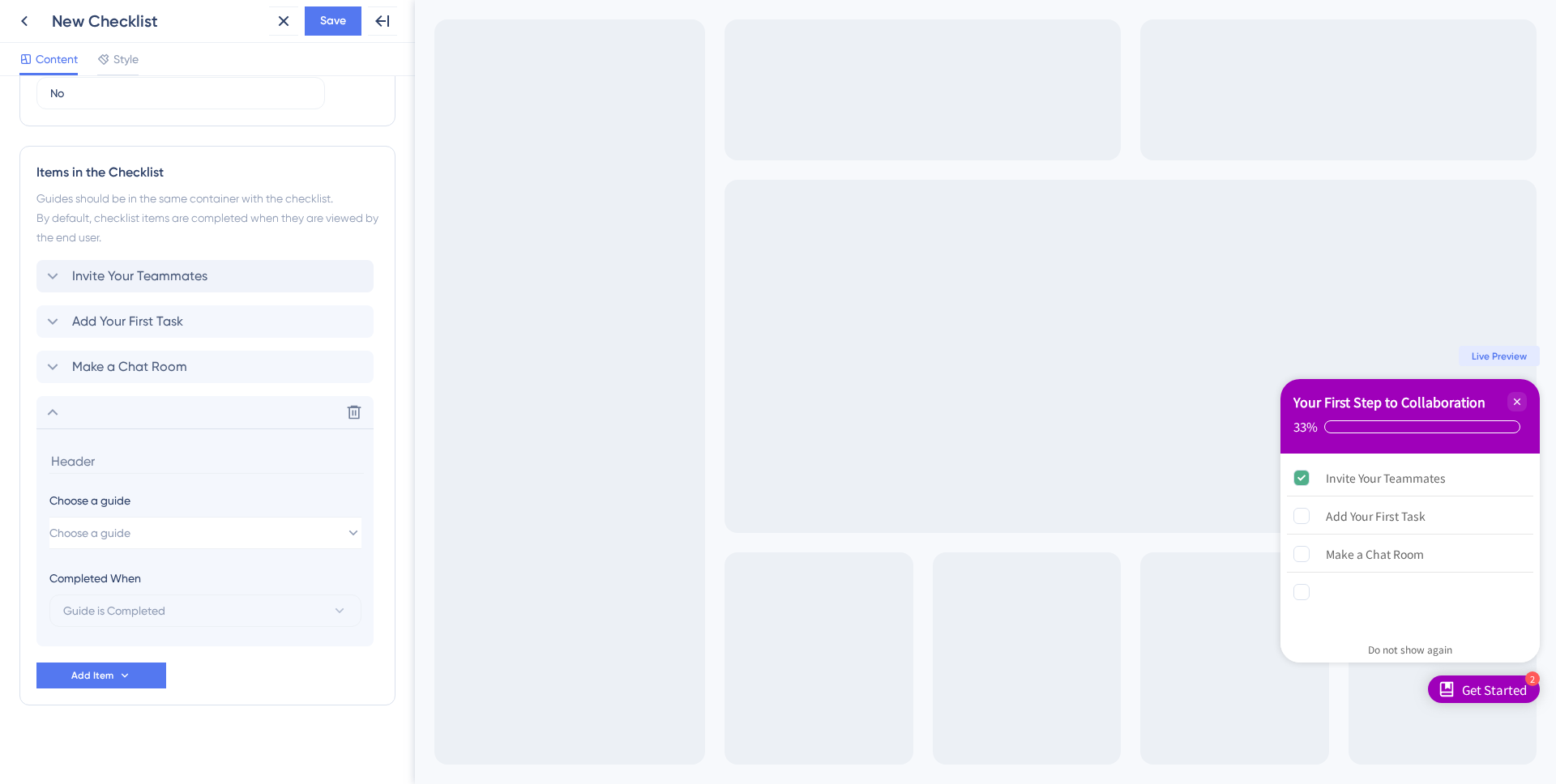
scroll to position [633, 0]
drag, startPoint x: 67, startPoint y: 410, endPoint x: 170, endPoint y: 310, distance: 143.6
click at [80, 240] on div "Items in the Checklist Guides should be in the same container with the checklis…" at bounding box center [207, 419] width 376 height 559
drag, startPoint x: 101, startPoint y: 353, endPoint x: 124, endPoint y: 418, distance: 68.9
click at [124, 418] on div "Invite Your Teammates Add Your First Task Make a Chat Room Delete Choose a guid…" at bounding box center [207, 447] width 342 height 386
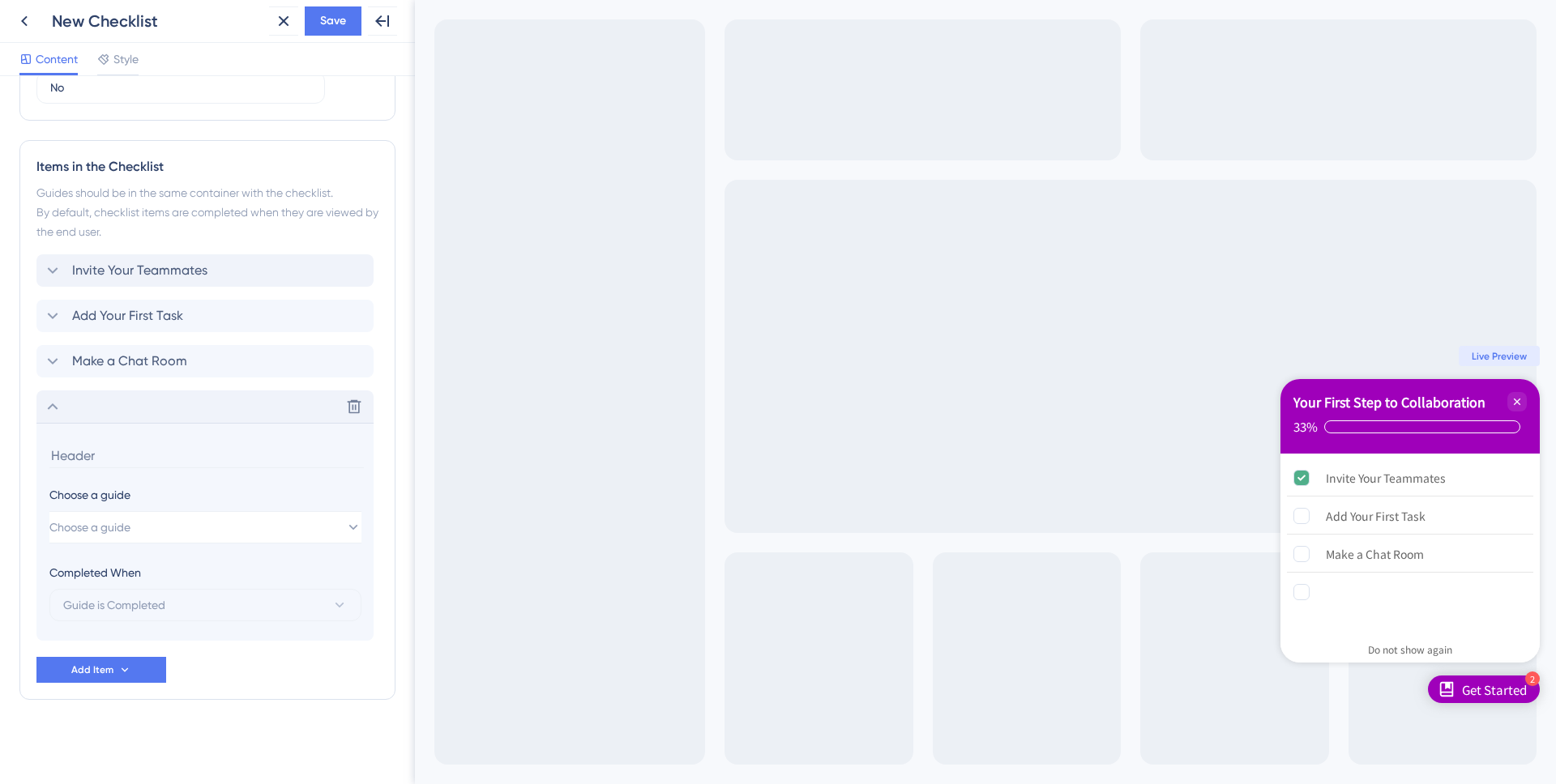
click at [103, 411] on div "Delete" at bounding box center [204, 406] width 337 height 32
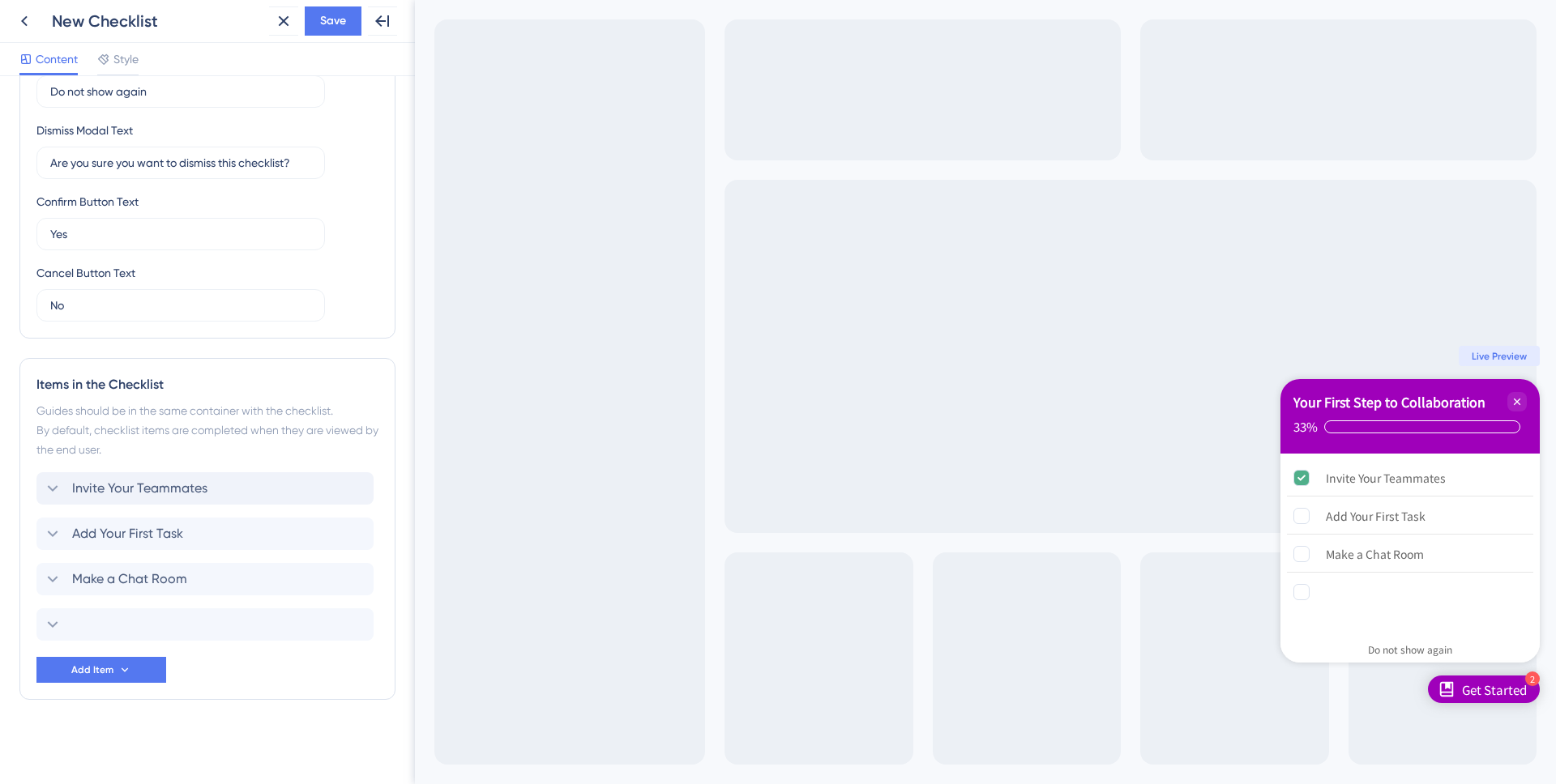
click at [27, 624] on div "Items in the Checklist Guides should be in the same container with the checklis…" at bounding box center [207, 529] width 376 height 341
click at [71, 619] on div "Delete" at bounding box center [204, 624] width 337 height 32
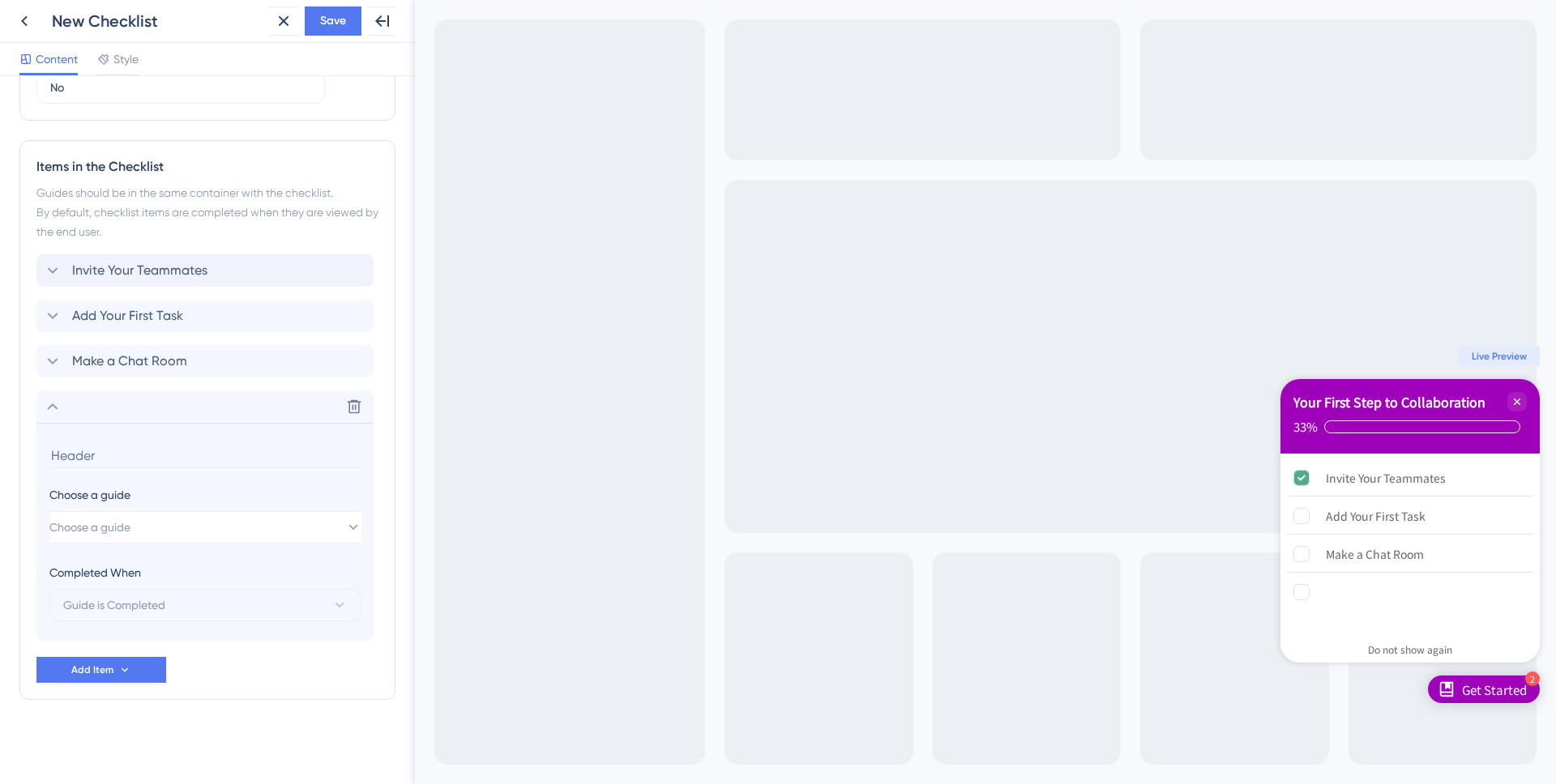
click at [136, 453] on input at bounding box center [206, 455] width 315 height 25
type input "Create your first project"
click at [101, 676] on button "Add Item" at bounding box center [101, 670] width 130 height 26
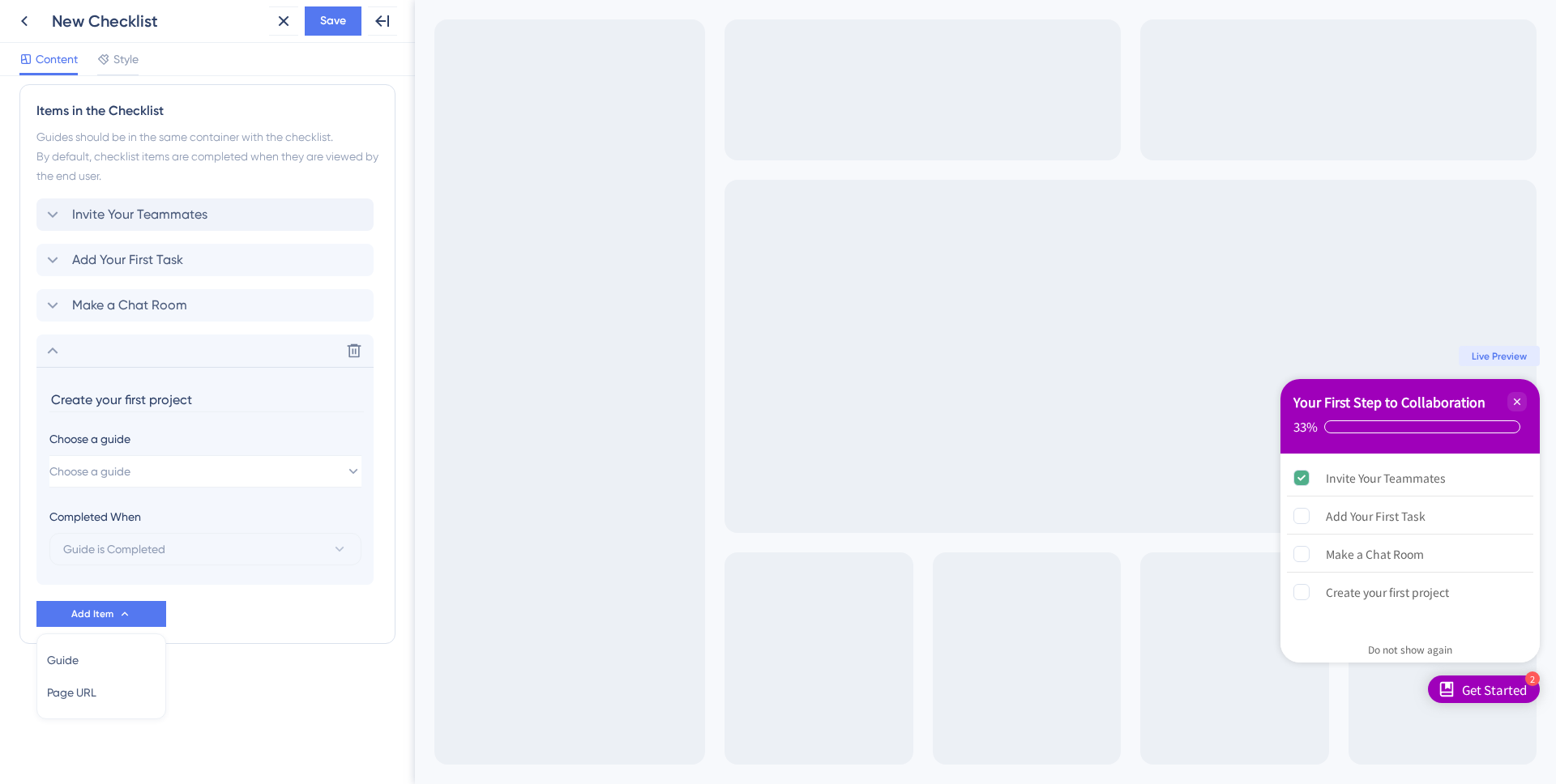
click at [291, 649] on div "Checklist Header Title Your First Step to Collaboration Subtitle Functions Prog…" at bounding box center [207, 58] width 376 height 1302
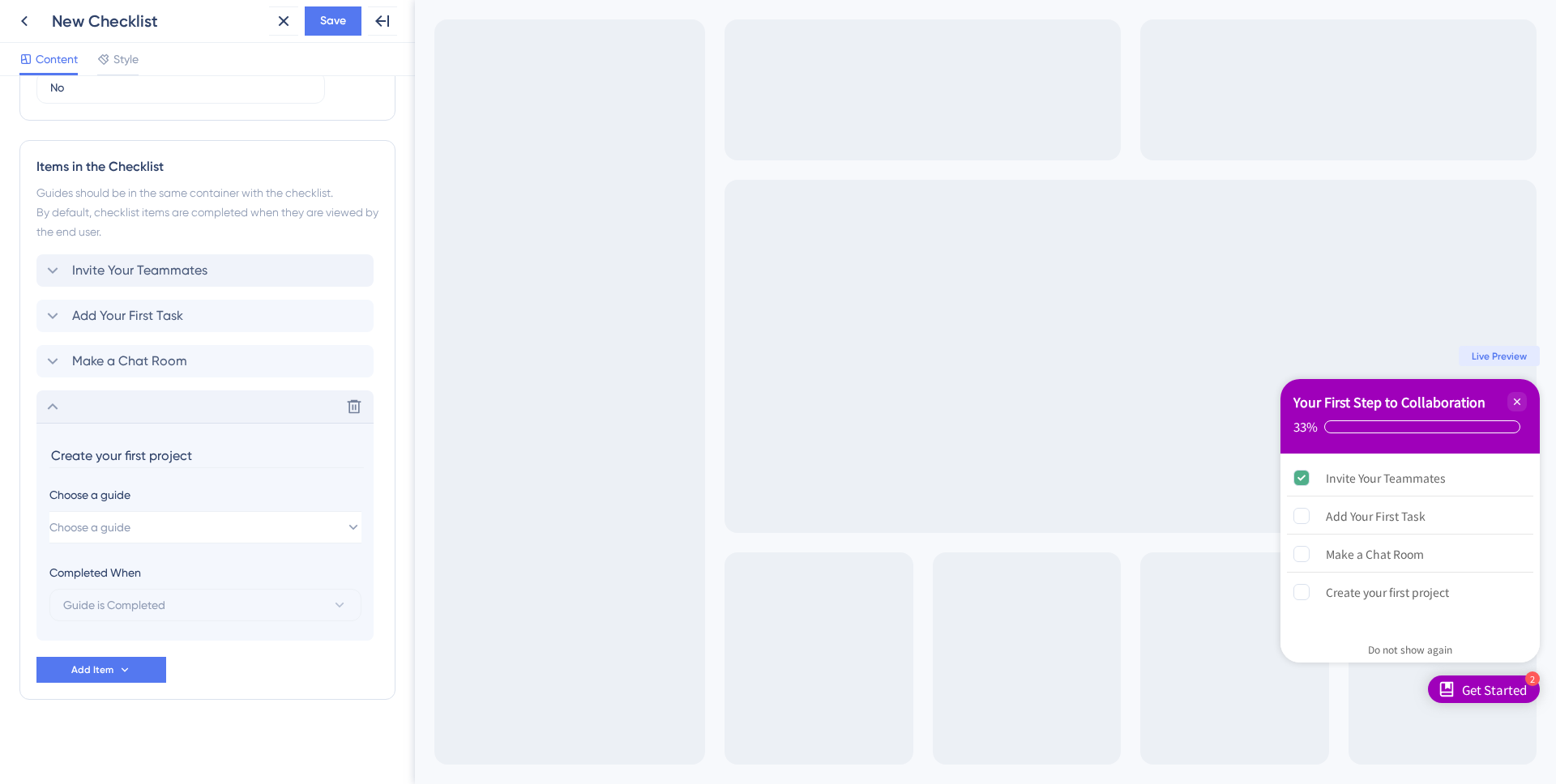
click at [55, 405] on icon at bounding box center [52, 406] width 19 height 19
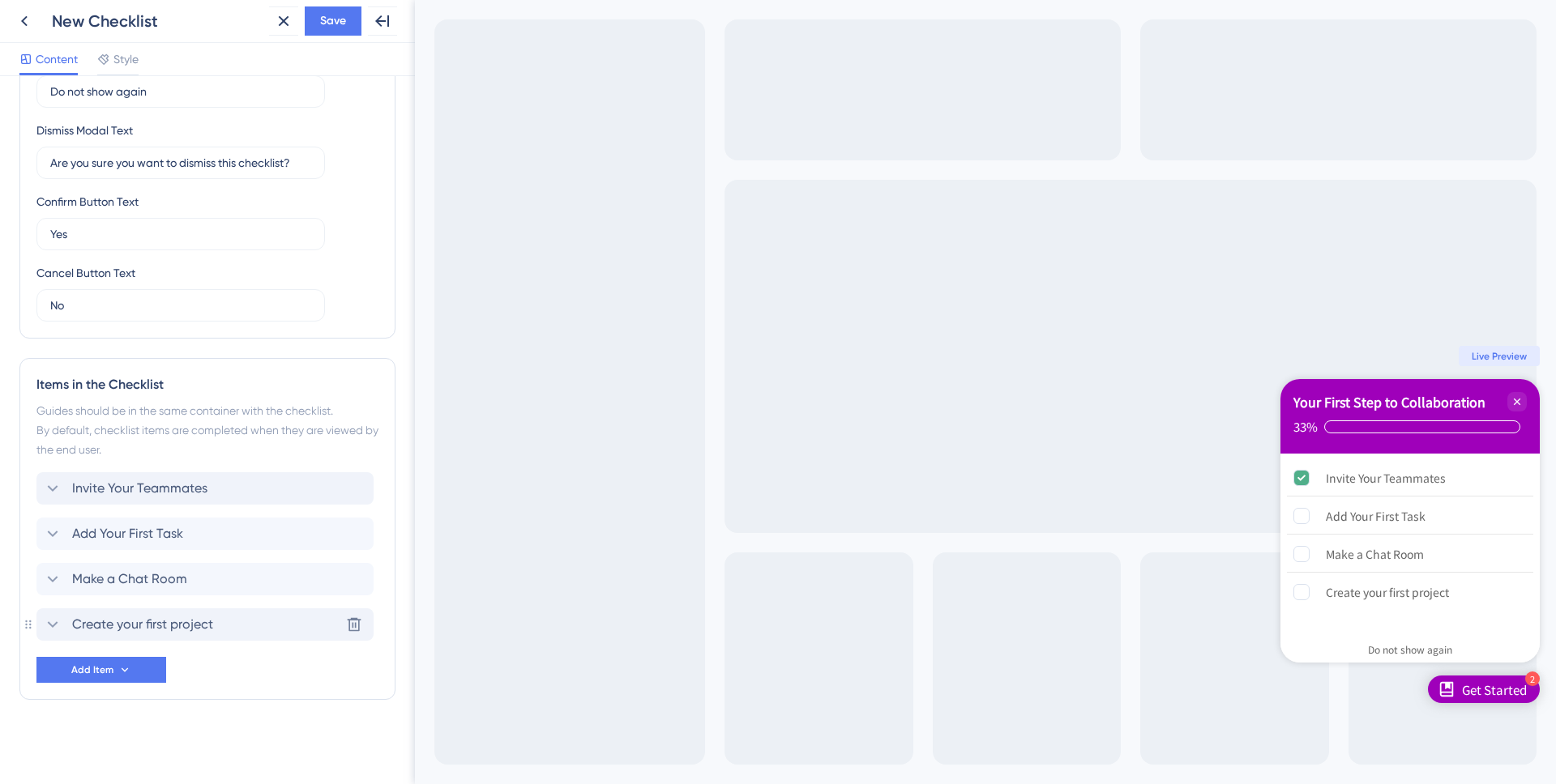
scroll to position [415, 0]
click at [35, 618] on div "Items in the Checklist Guides should be in the same container with the checklis…" at bounding box center [207, 529] width 376 height 341
click at [331, 14] on span "Save" at bounding box center [333, 20] width 26 height 19
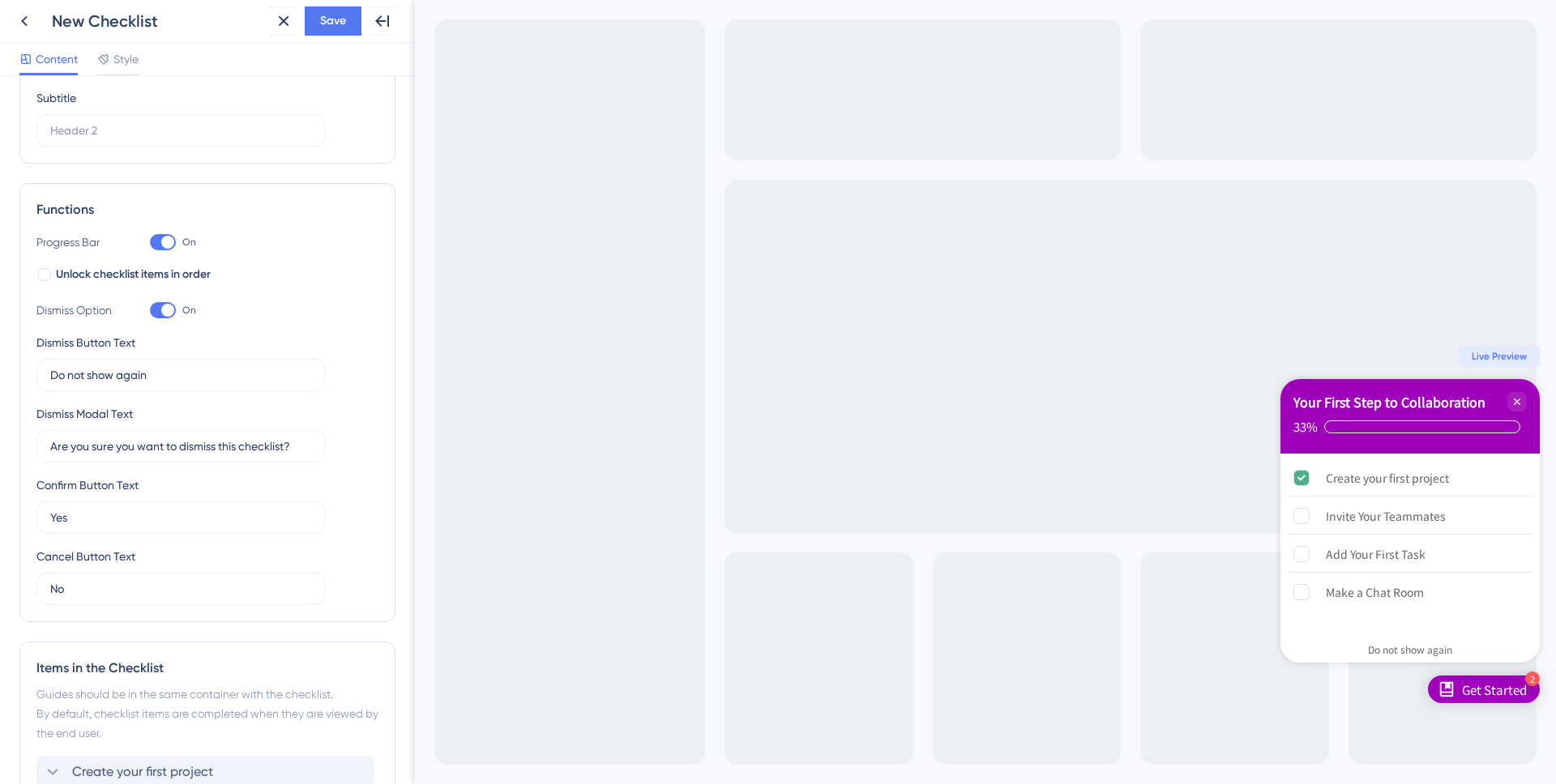
scroll to position [120, 0]
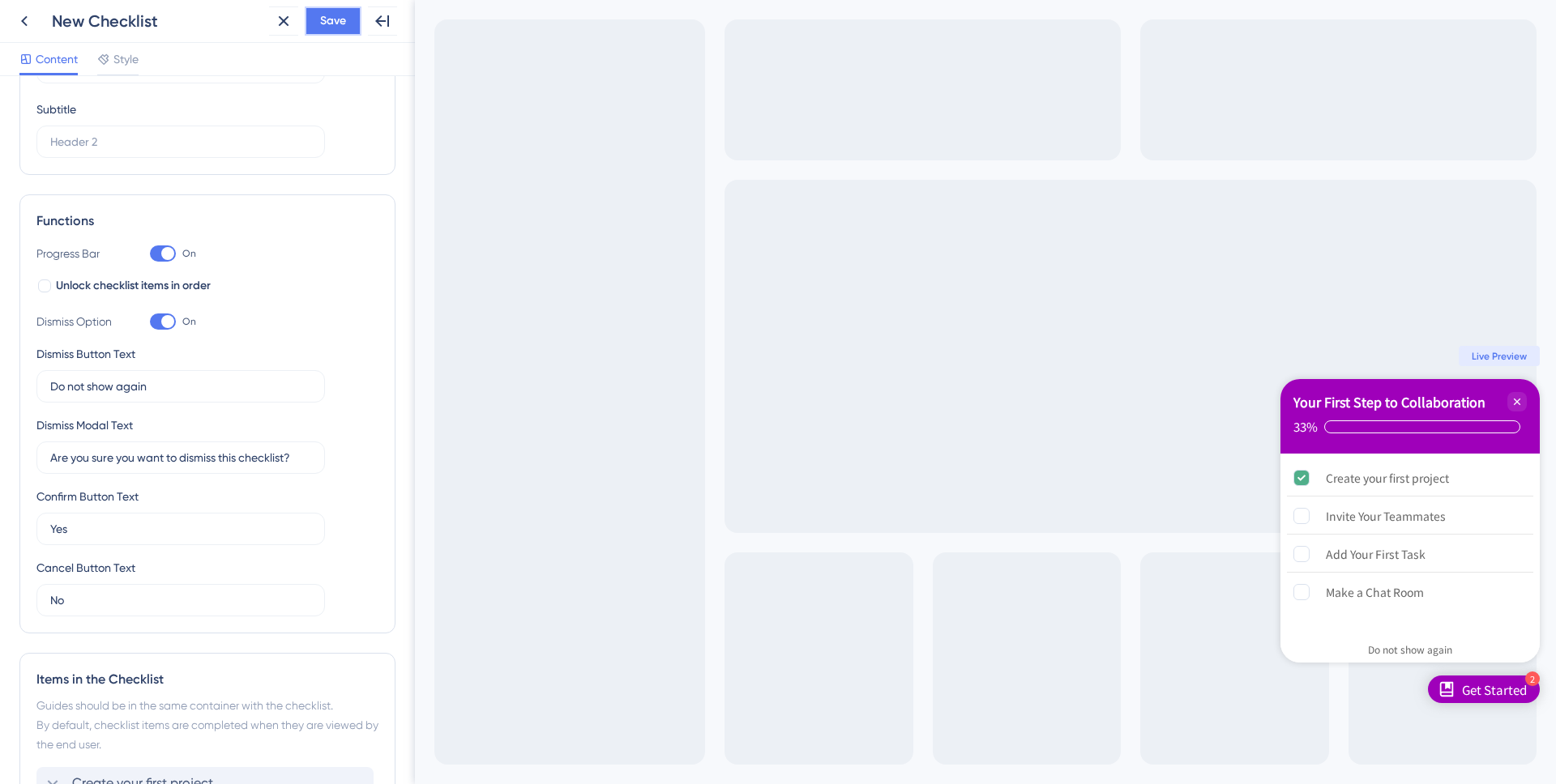
click at [345, 24] on span "Save" at bounding box center [333, 20] width 26 height 19
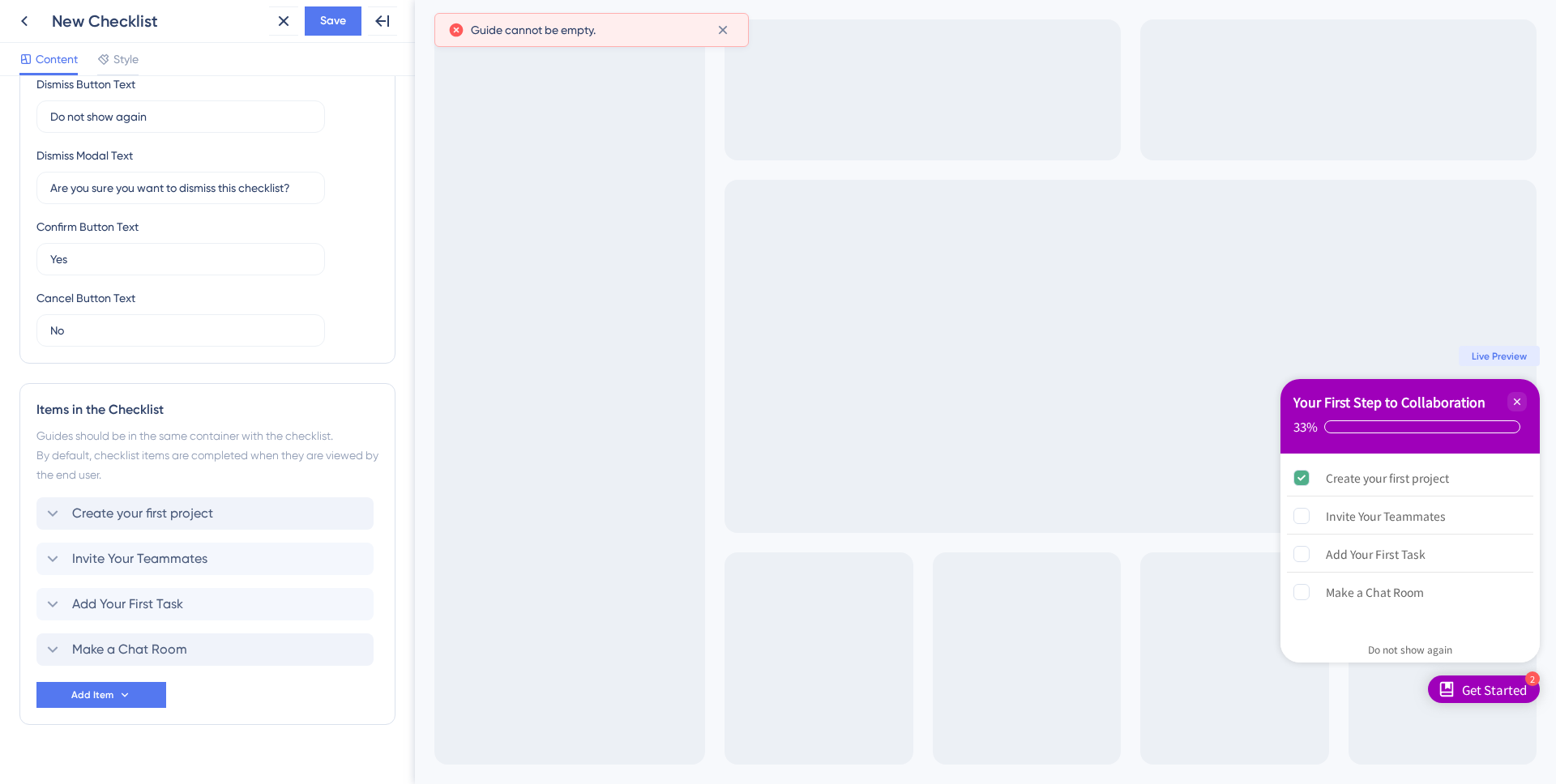
scroll to position [415, 0]
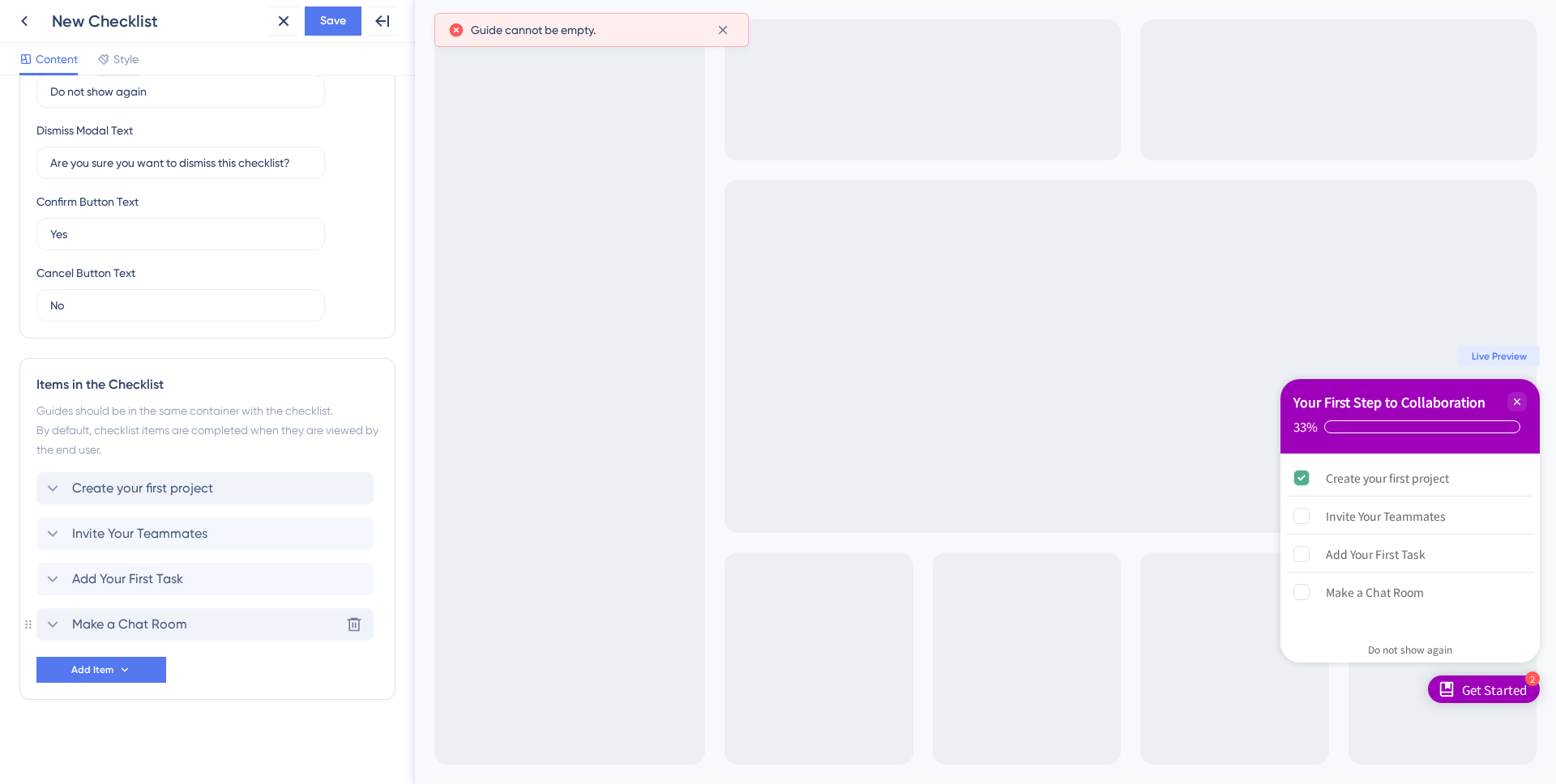
click at [73, 622] on span "Make a Chat Room" at bounding box center [130, 623] width 115 height 19
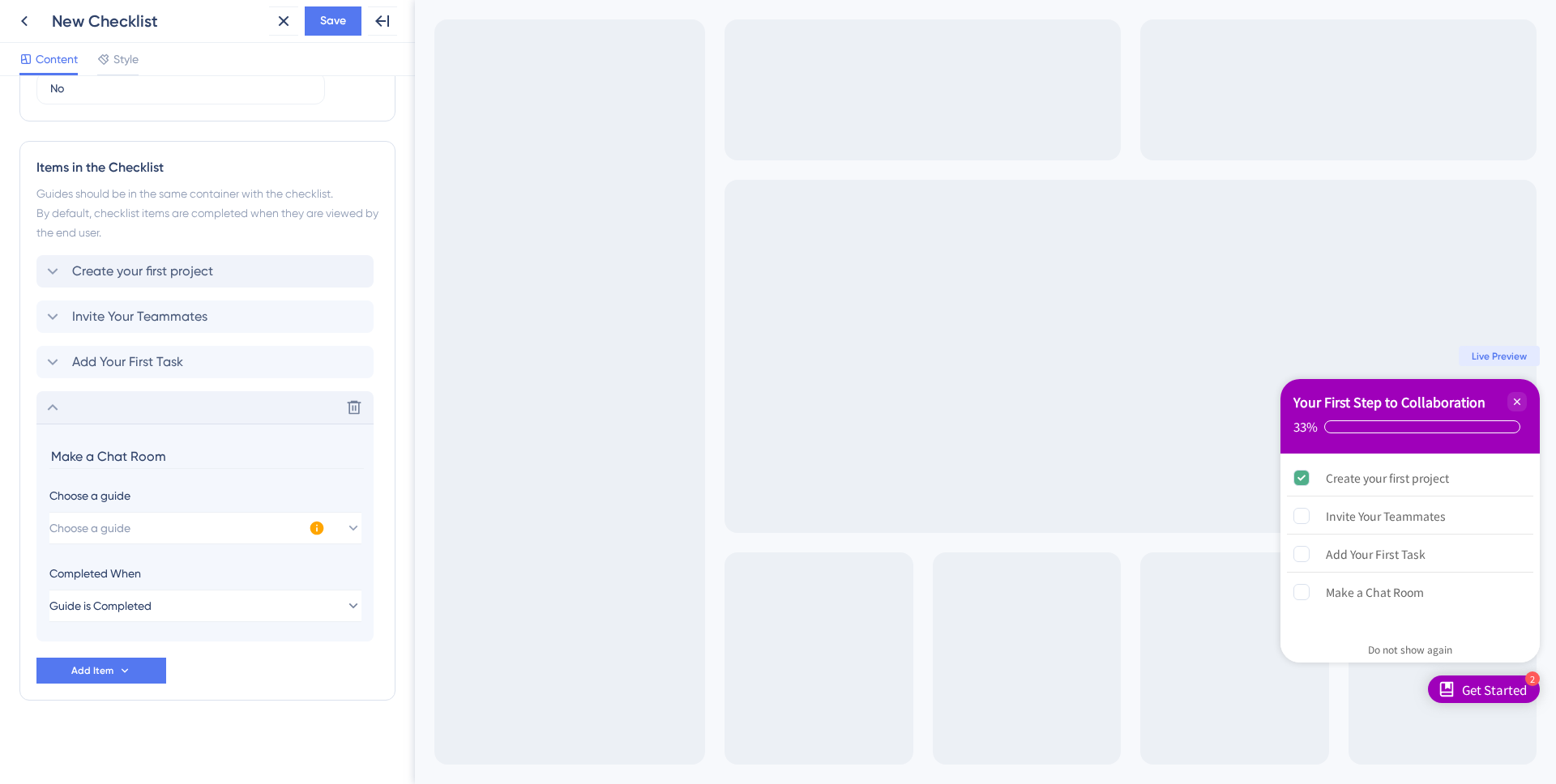
scroll to position [633, 0]
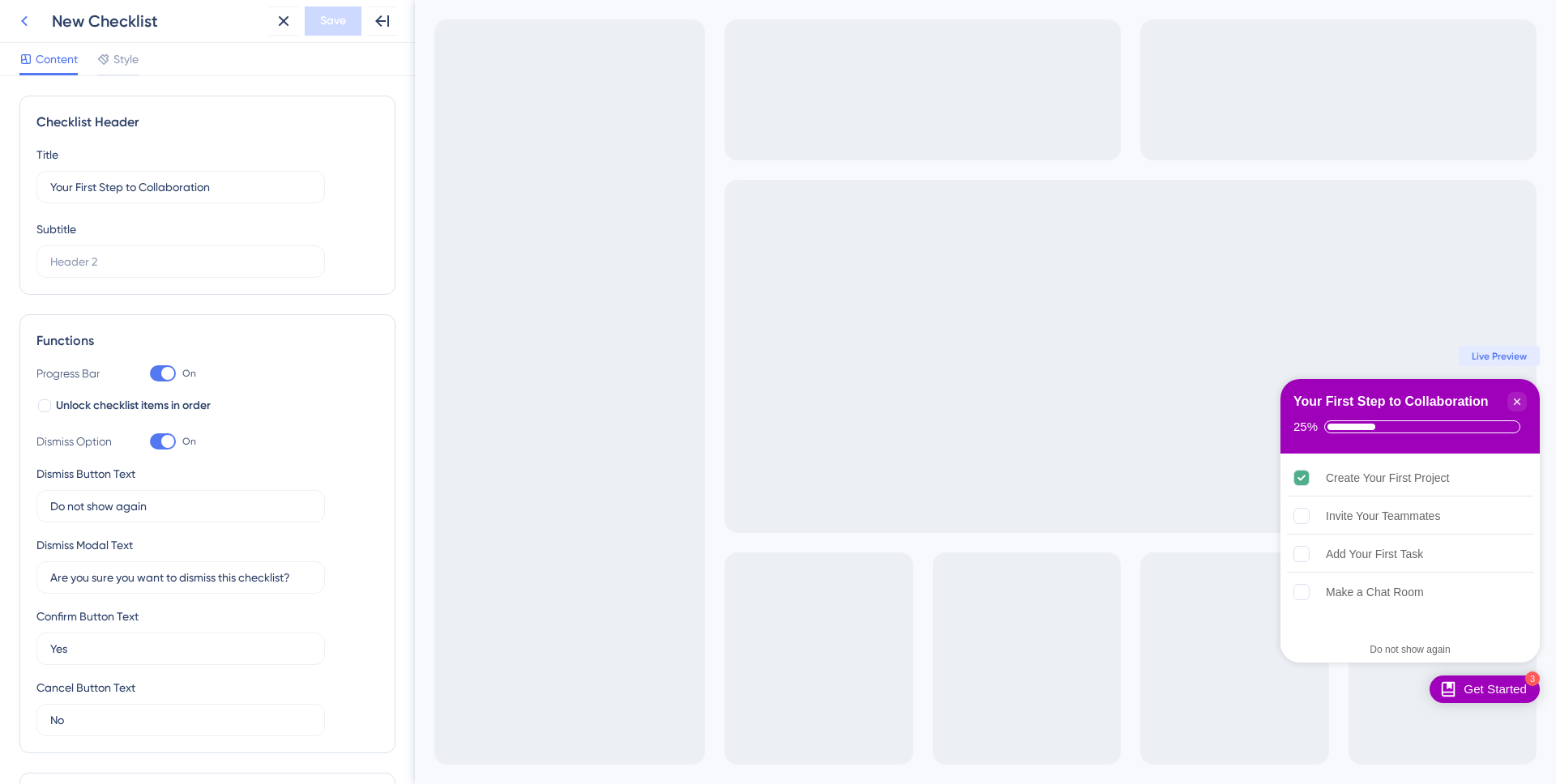
click at [23, 22] on icon at bounding box center [24, 20] width 6 height 10
